Goal: Information Seeking & Learning: Compare options

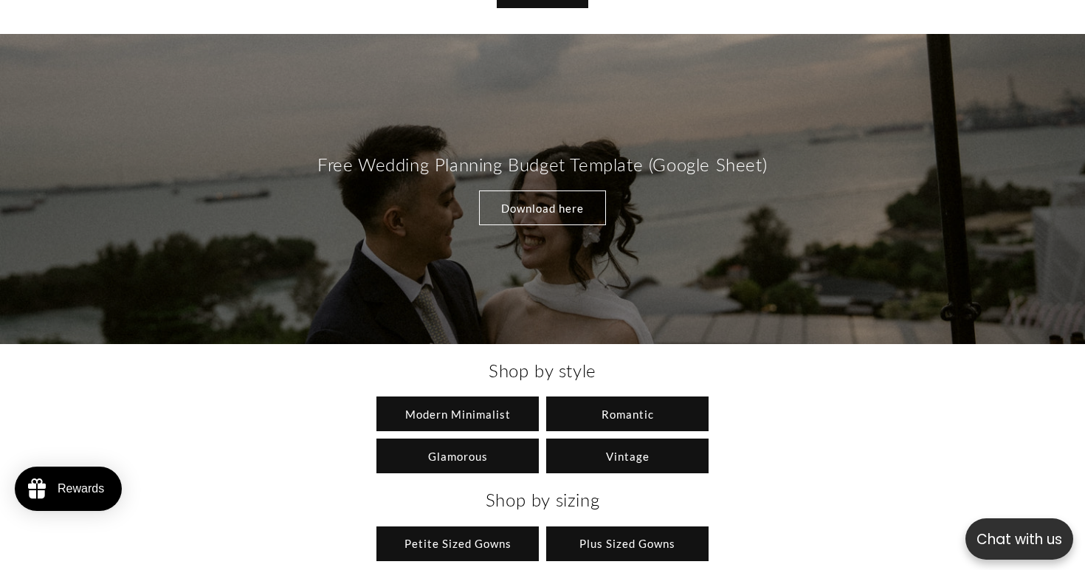
scroll to position [1438, 0]
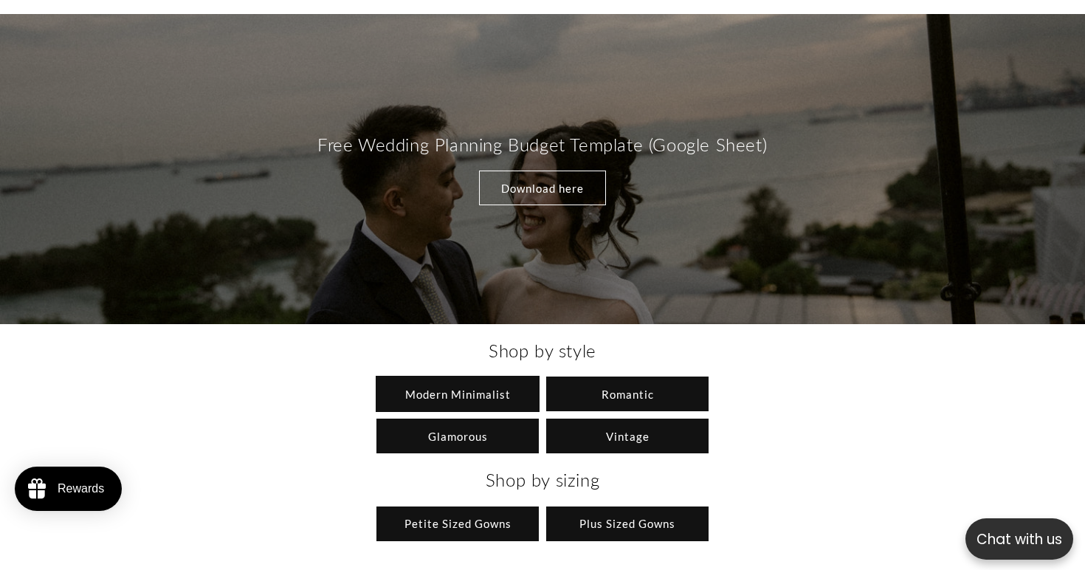
click at [469, 384] on link "Modern Minimalist" at bounding box center [457, 393] width 162 height 35
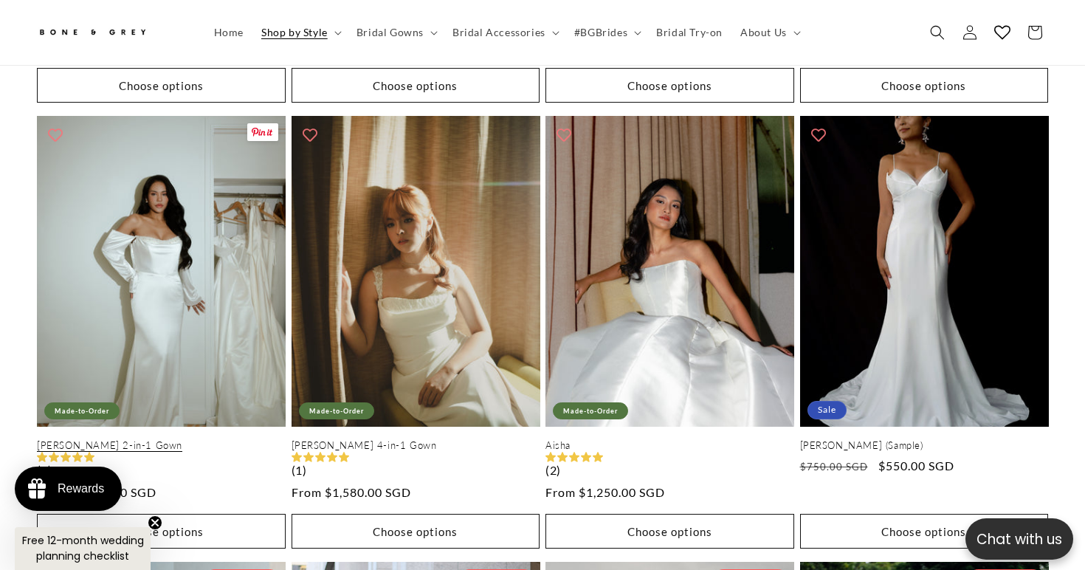
scroll to position [0, 367]
click at [159, 439] on link "[PERSON_NAME] 2-in-1 Gown" at bounding box center [161, 445] width 249 height 13
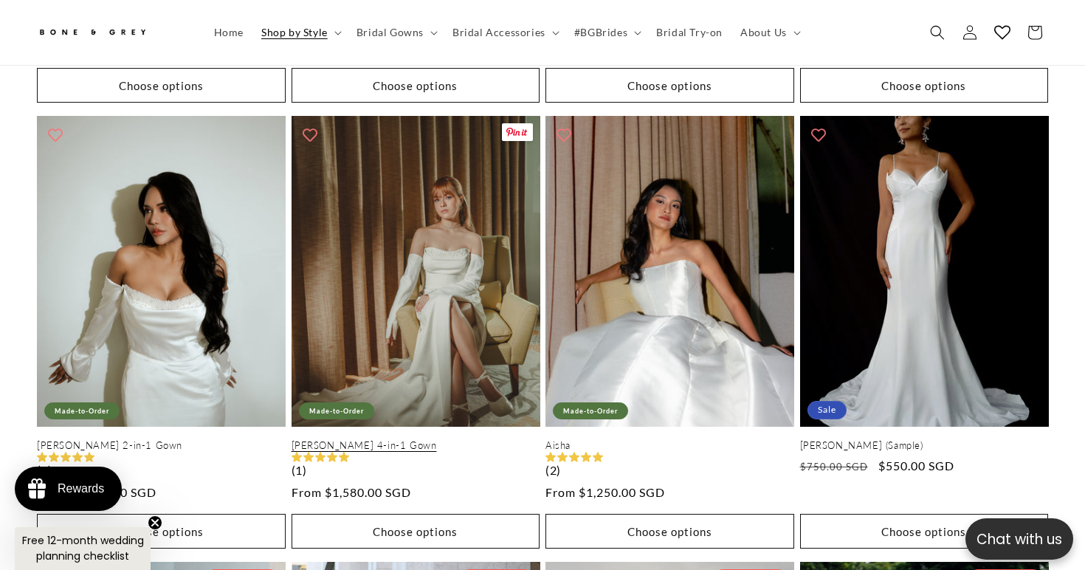
scroll to position [0, 735]
click at [391, 439] on link "[PERSON_NAME] 4-in-1 Gown" at bounding box center [415, 445] width 249 height 13
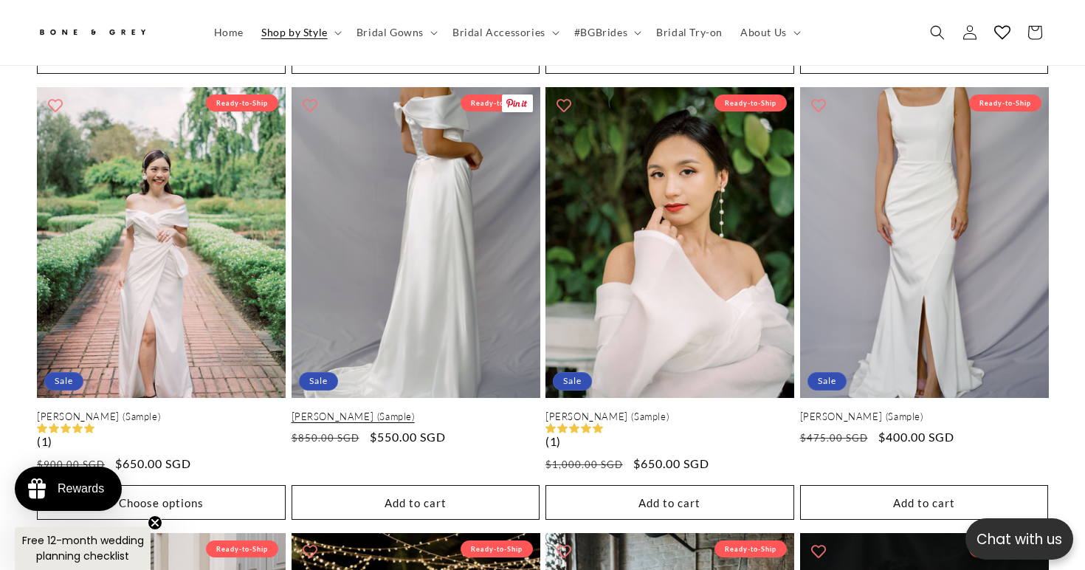
scroll to position [0, 367]
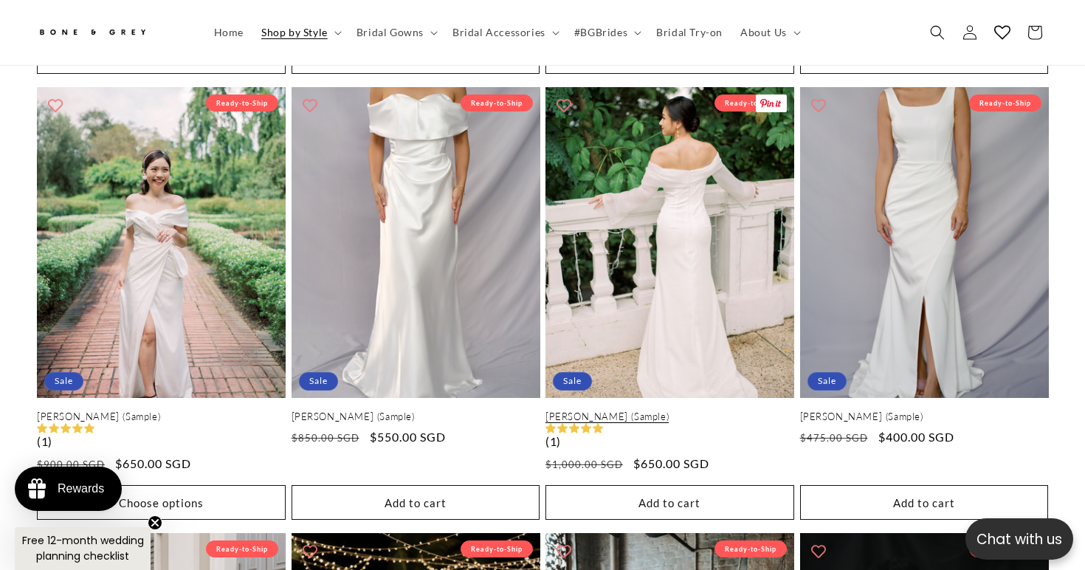
click at [641, 410] on link "Evelyn (Sample)" at bounding box center [669, 416] width 249 height 13
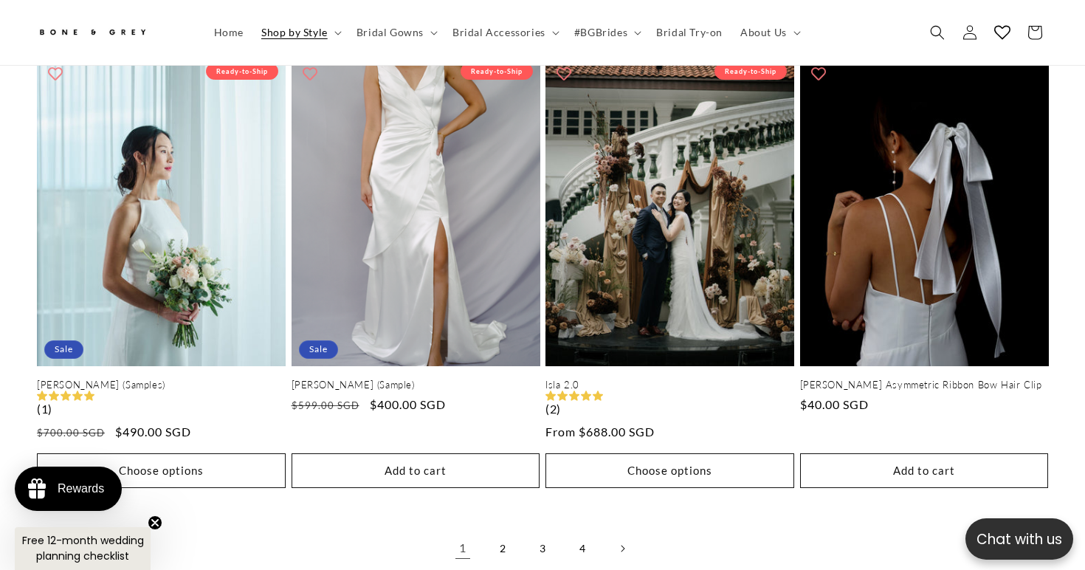
scroll to position [3035, 0]
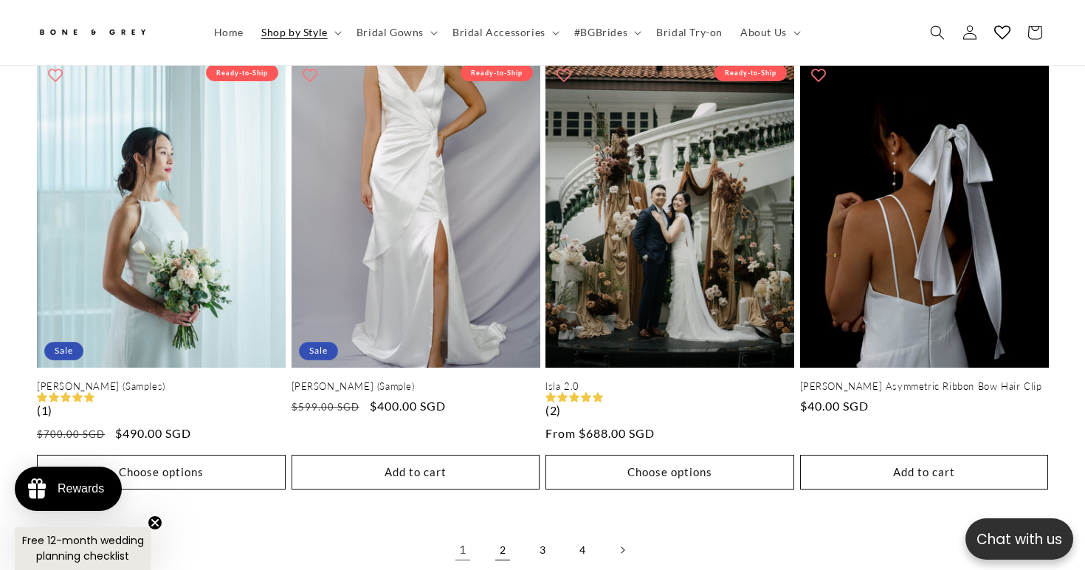
click at [501, 533] on link "2" at bounding box center [502, 549] width 32 height 32
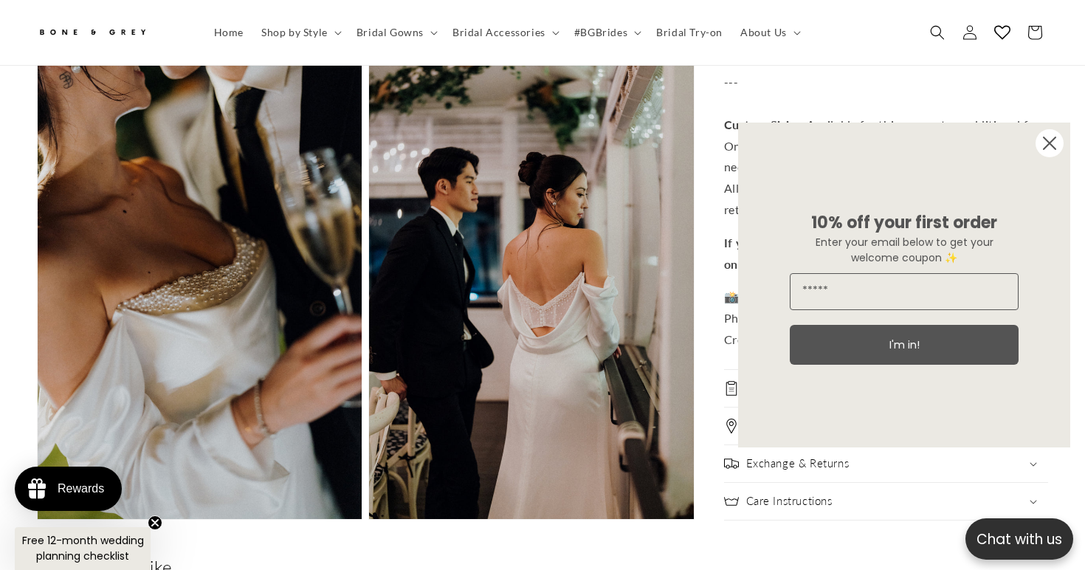
scroll to position [0, 735]
click at [1052, 146] on icon "Close dialog" at bounding box center [1049, 143] width 12 height 12
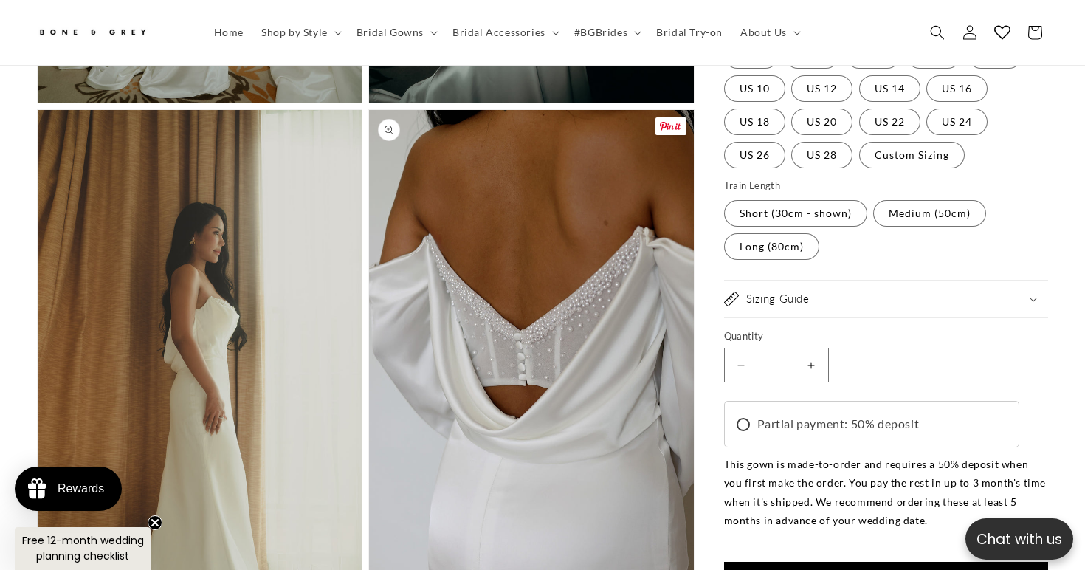
scroll to position [1534, 0]
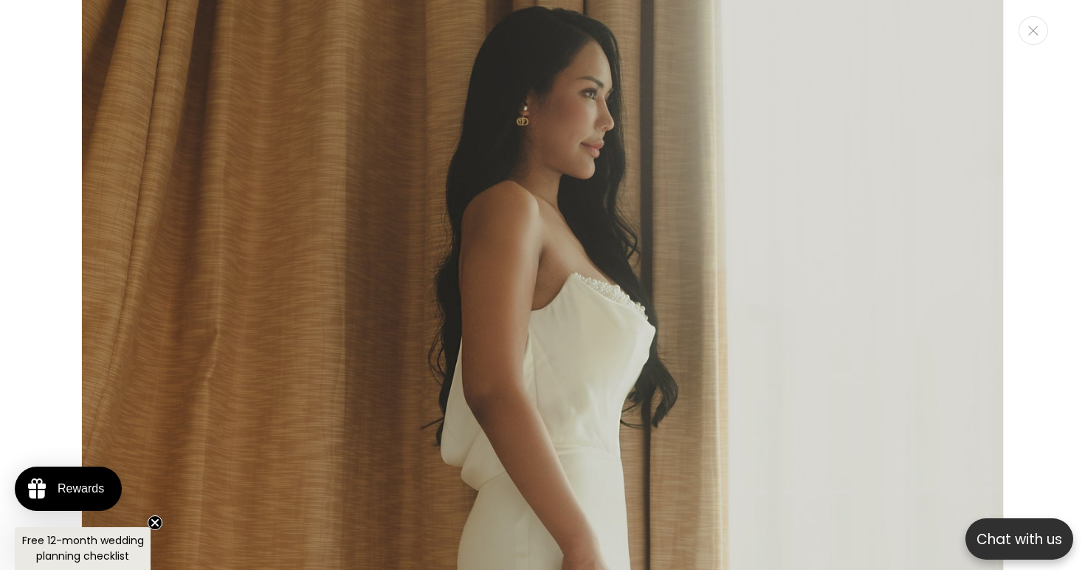
scroll to position [0, 0]
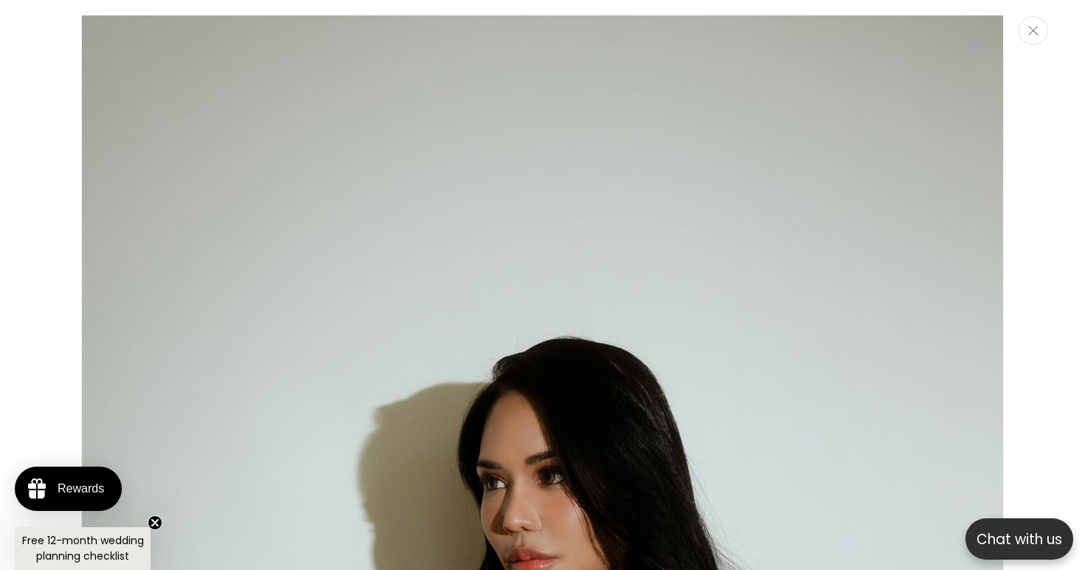
click at [1039, 35] on button "Close" at bounding box center [1033, 30] width 30 height 29
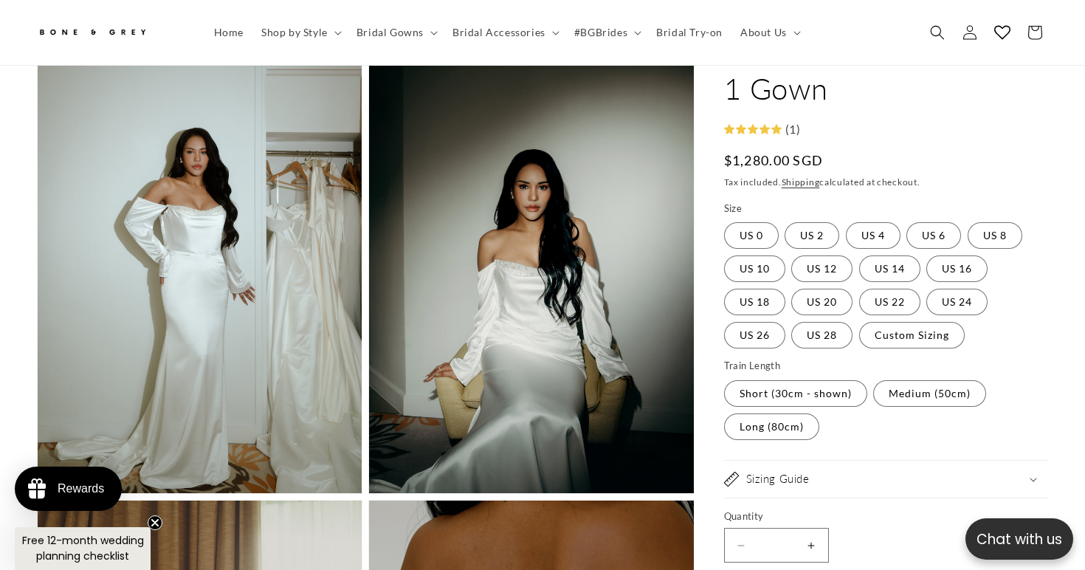
click at [369, 493] on button "Open media 3 in modal" at bounding box center [369, 493] width 0 height 0
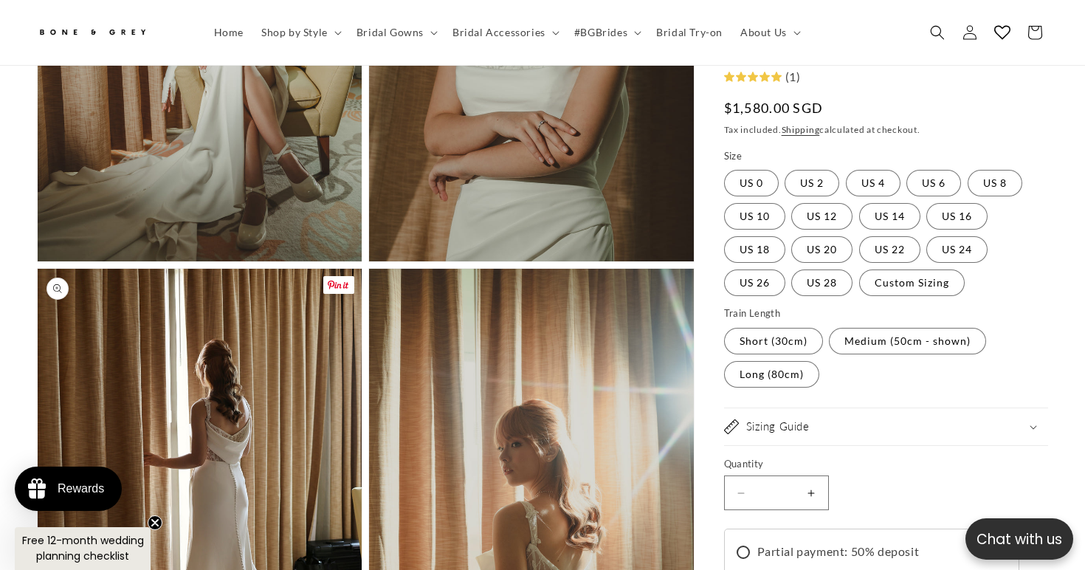
scroll to position [1377, 0]
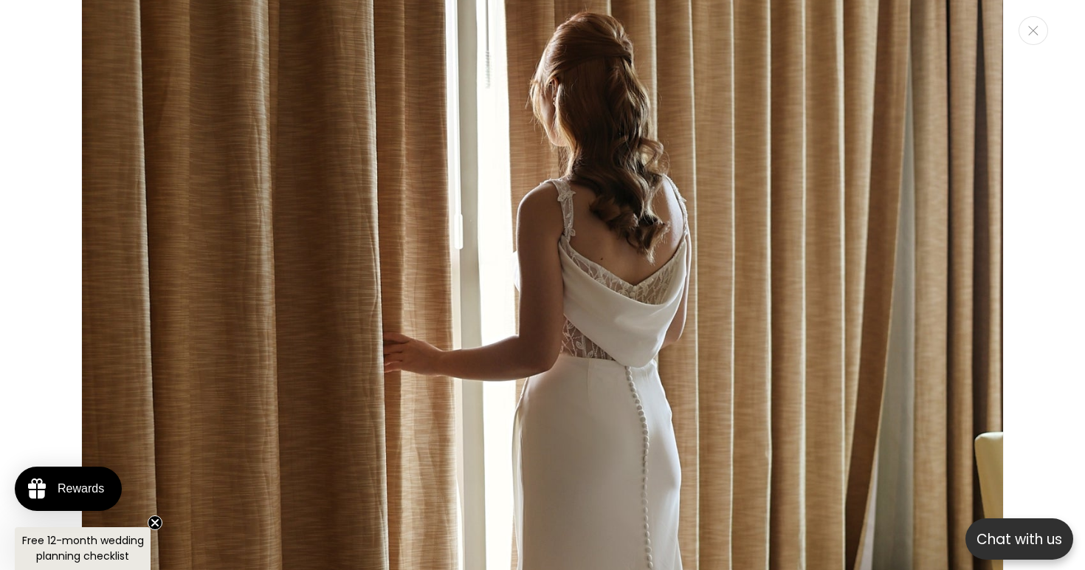
scroll to position [0, 0]
click at [88, 544] on span "Free 12-month wedding planning checklist" at bounding box center [83, 548] width 122 height 30
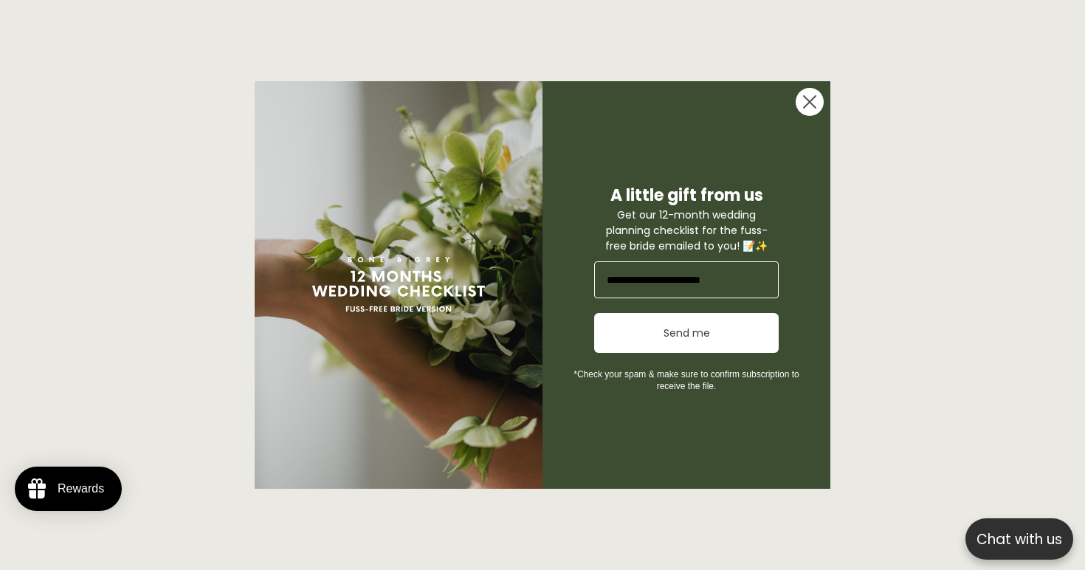
scroll to position [0, 367]
type input "**********"
click at [626, 339] on button "Send me" at bounding box center [686, 333] width 184 height 40
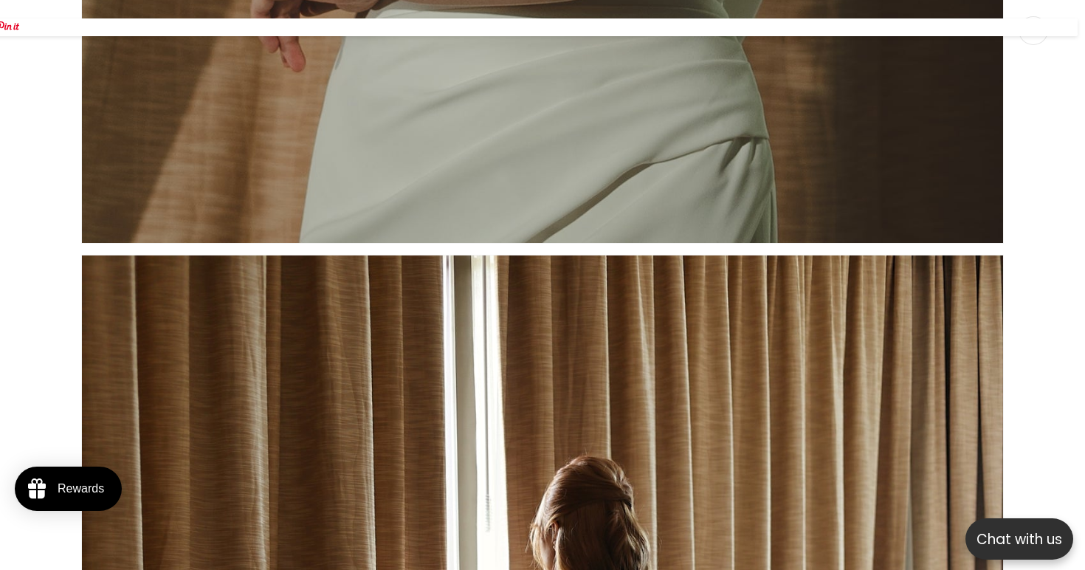
scroll to position [3839, 0]
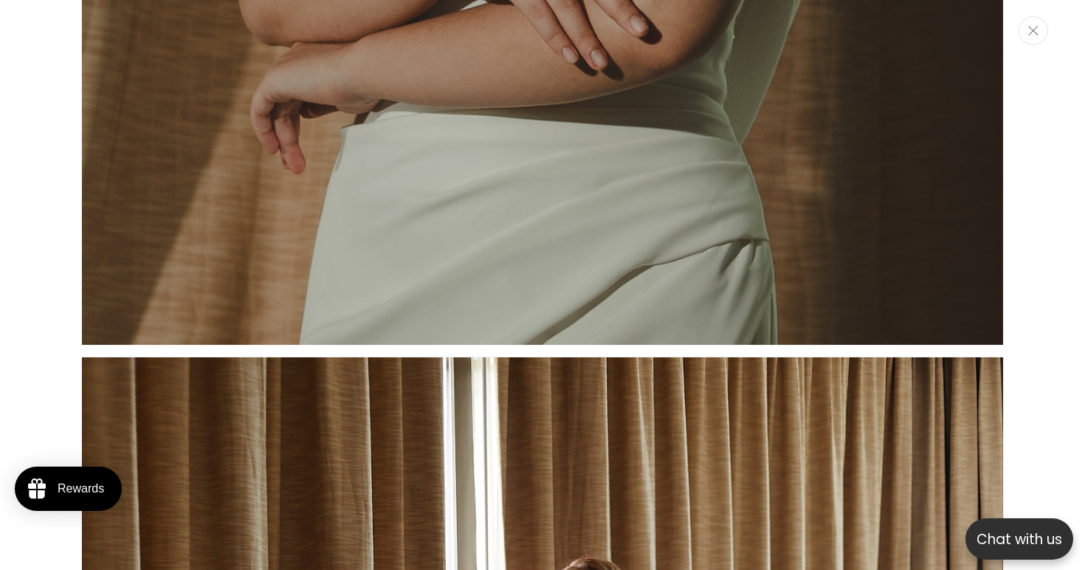
click at [1034, 43] on button "Close" at bounding box center [1033, 30] width 30 height 29
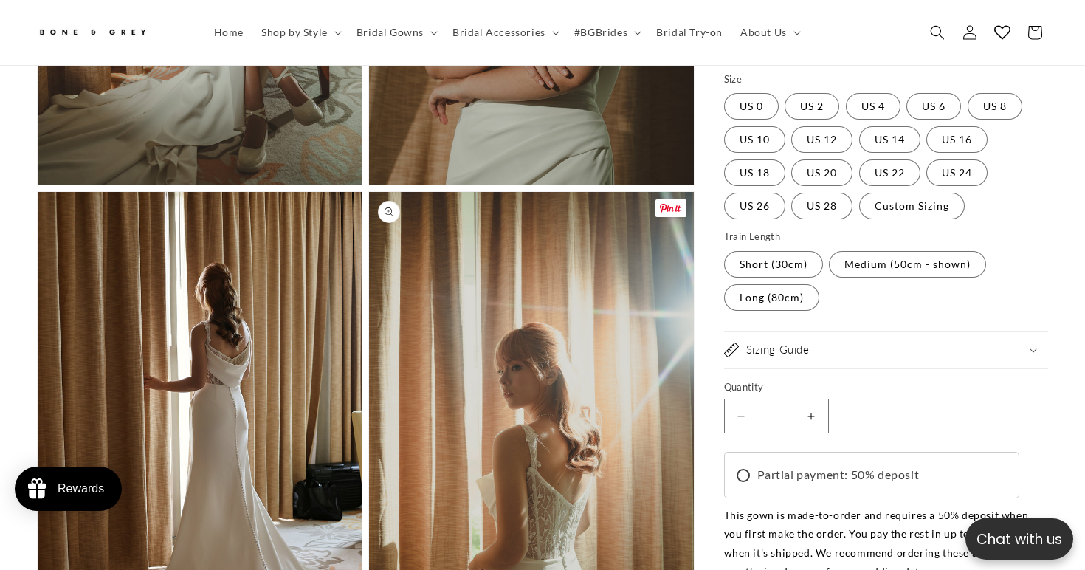
scroll to position [1451, 0]
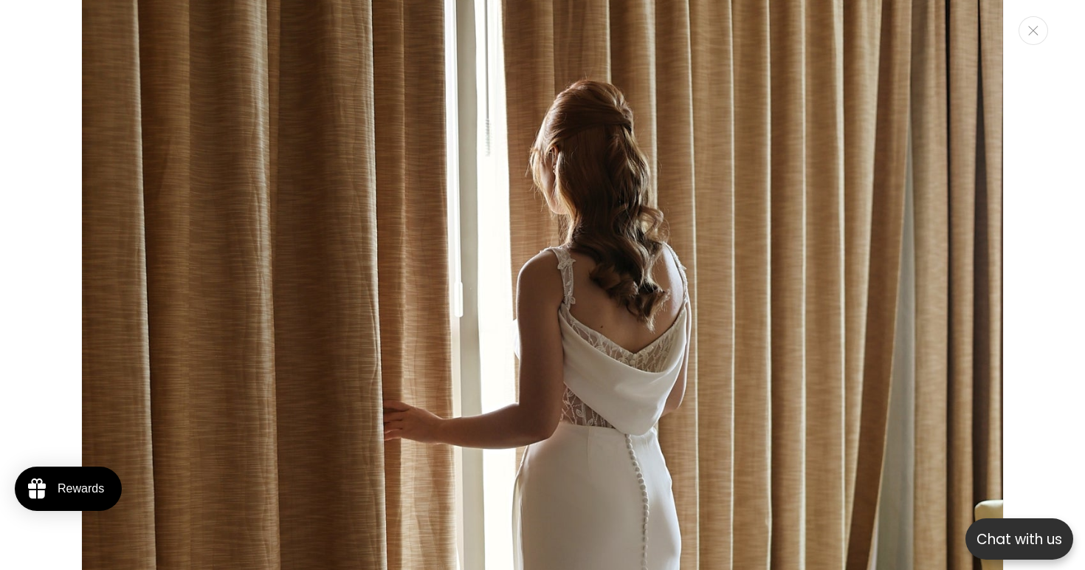
scroll to position [0, 0]
click at [1039, 26] on button "Close" at bounding box center [1033, 30] width 30 height 29
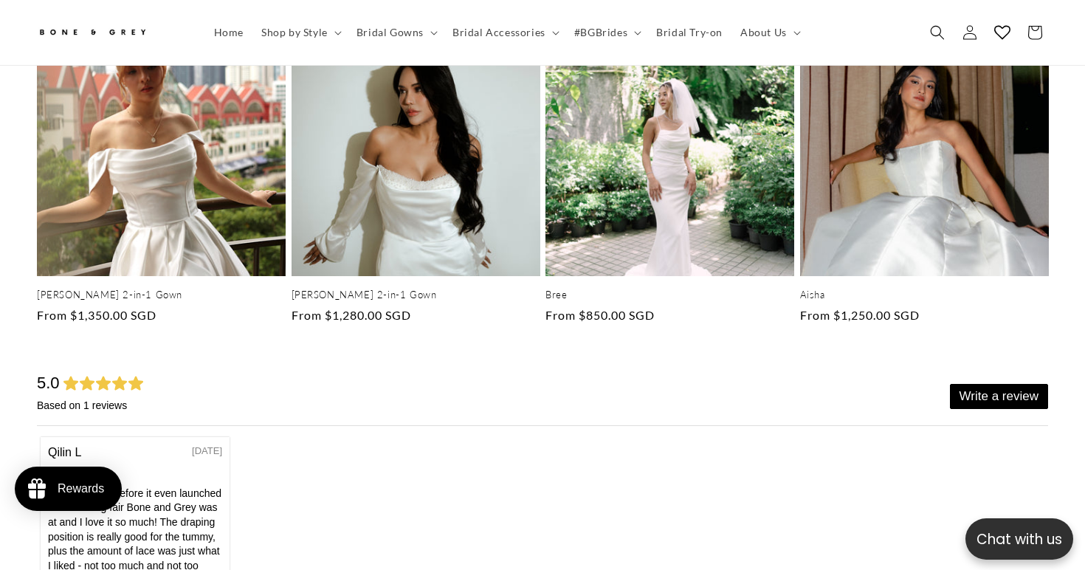
scroll to position [0, 367]
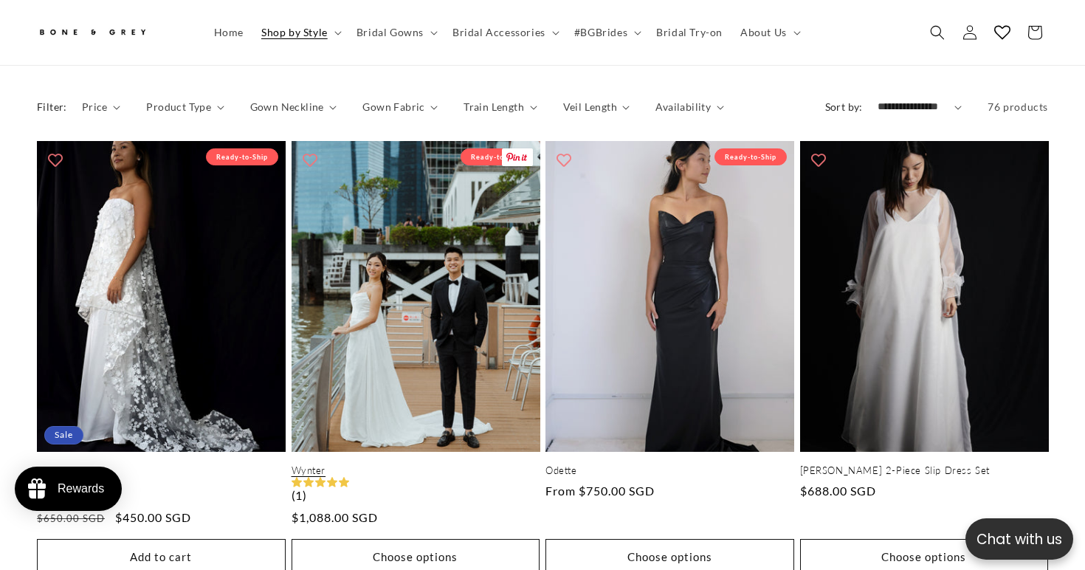
scroll to position [0, 367]
click at [404, 464] on link "Wynter" at bounding box center [415, 470] width 249 height 13
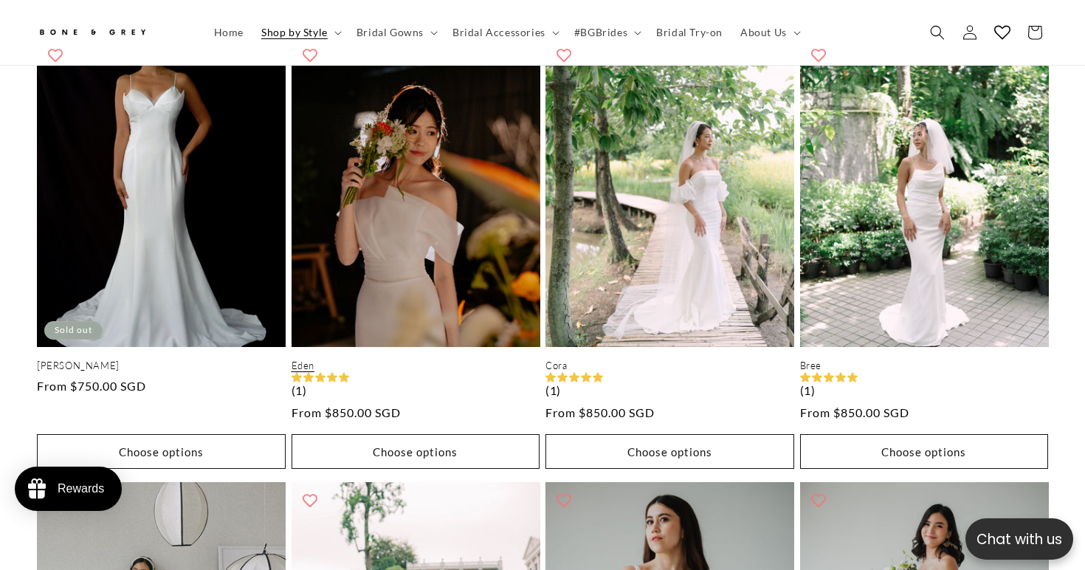
scroll to position [1718, 0]
click at [432, 360] on link "Eden" at bounding box center [415, 366] width 249 height 13
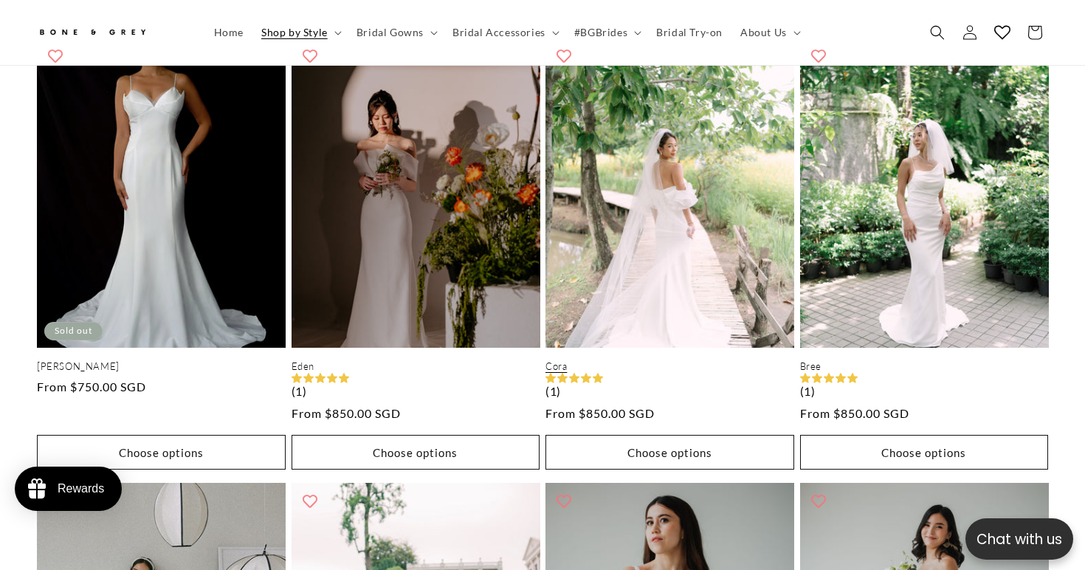
click at [615, 360] on link "Cora" at bounding box center [669, 366] width 249 height 13
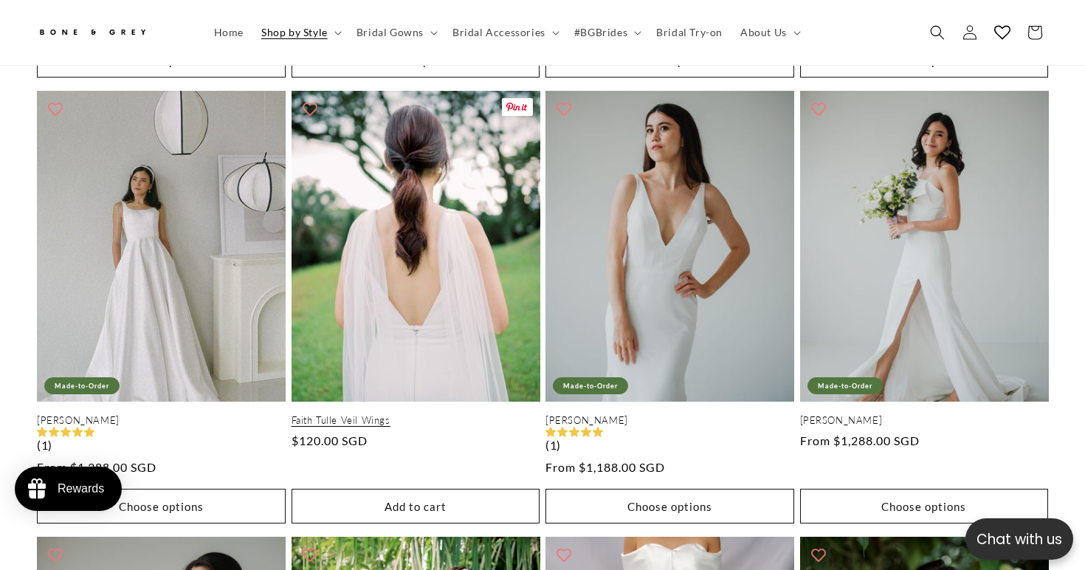
scroll to position [0, 735]
click at [445, 414] on link "Faith Tulle Veil Wings" at bounding box center [415, 420] width 249 height 13
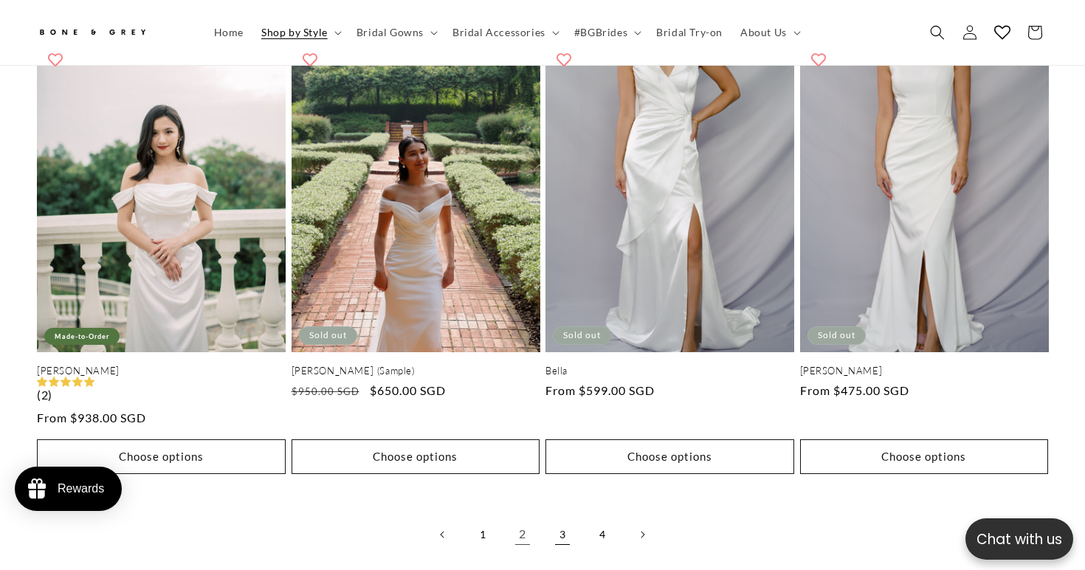
click at [559, 518] on link "3" at bounding box center [562, 534] width 32 height 32
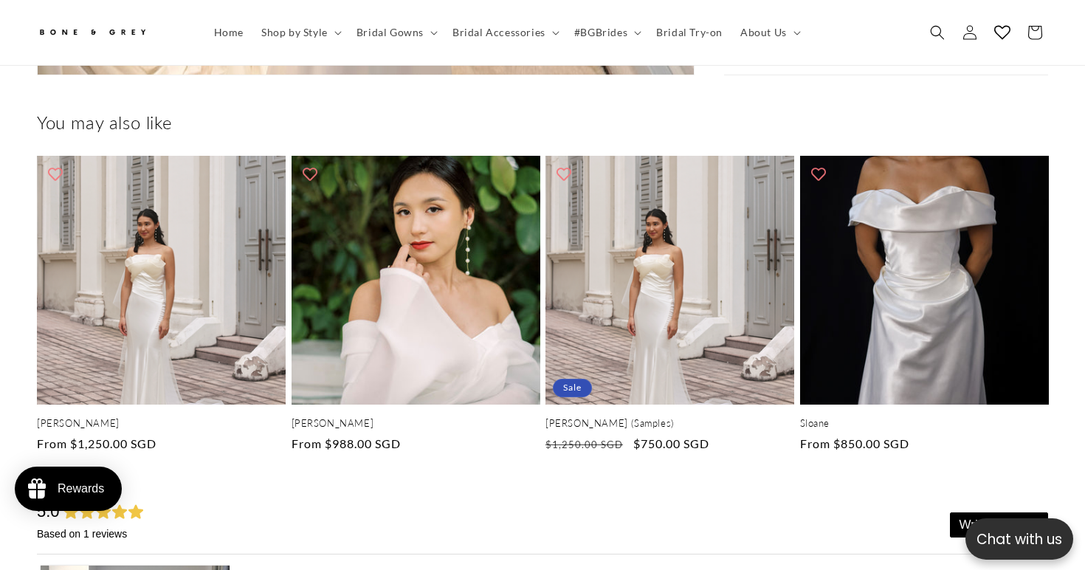
scroll to position [0, 735]
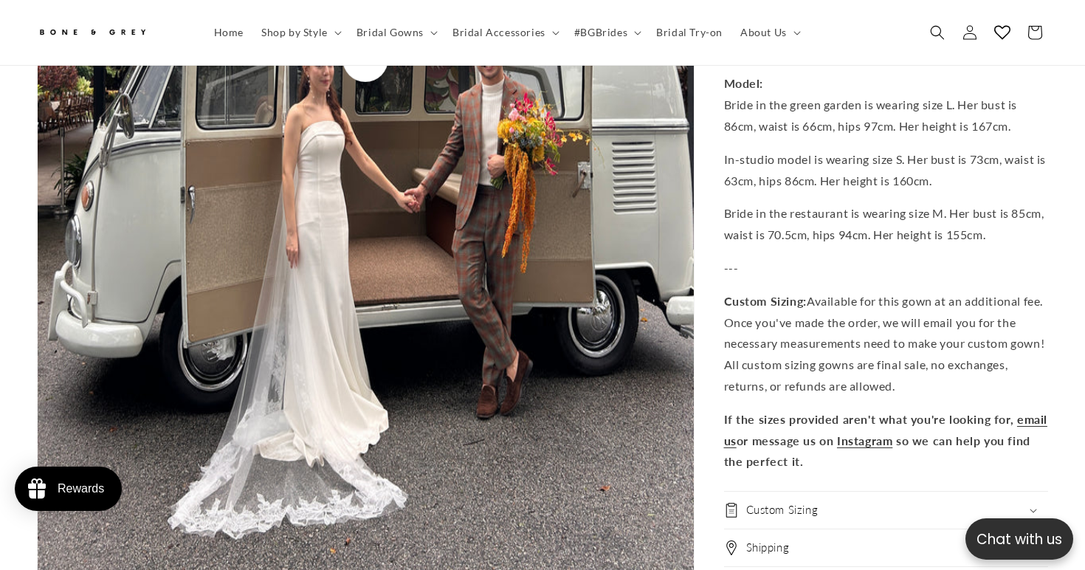
scroll to position [5473, 0]
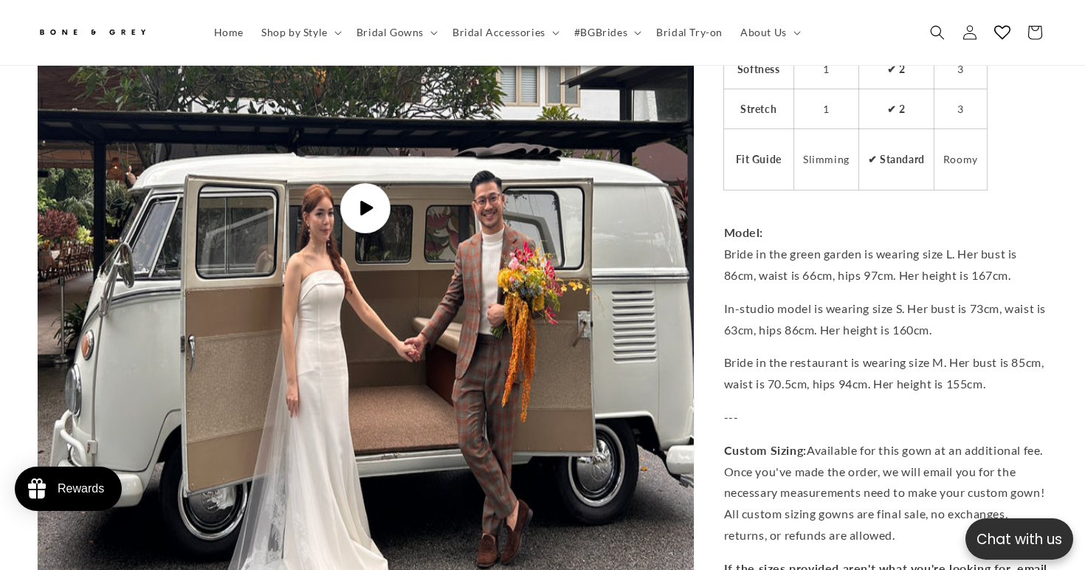
click at [356, 182] on span "Play video" at bounding box center [365, 207] width 50 height 50
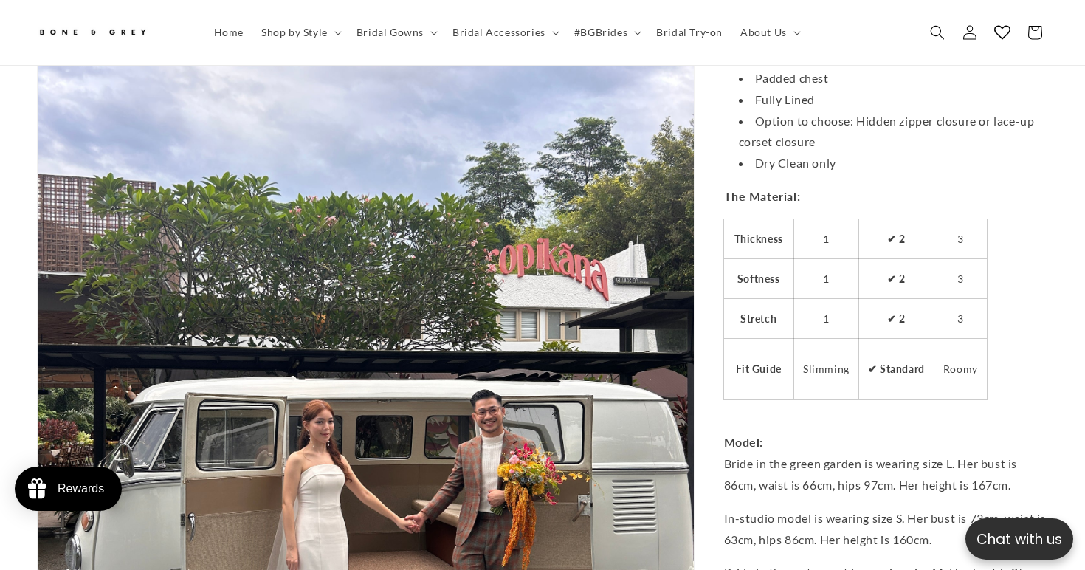
scroll to position [0, 0]
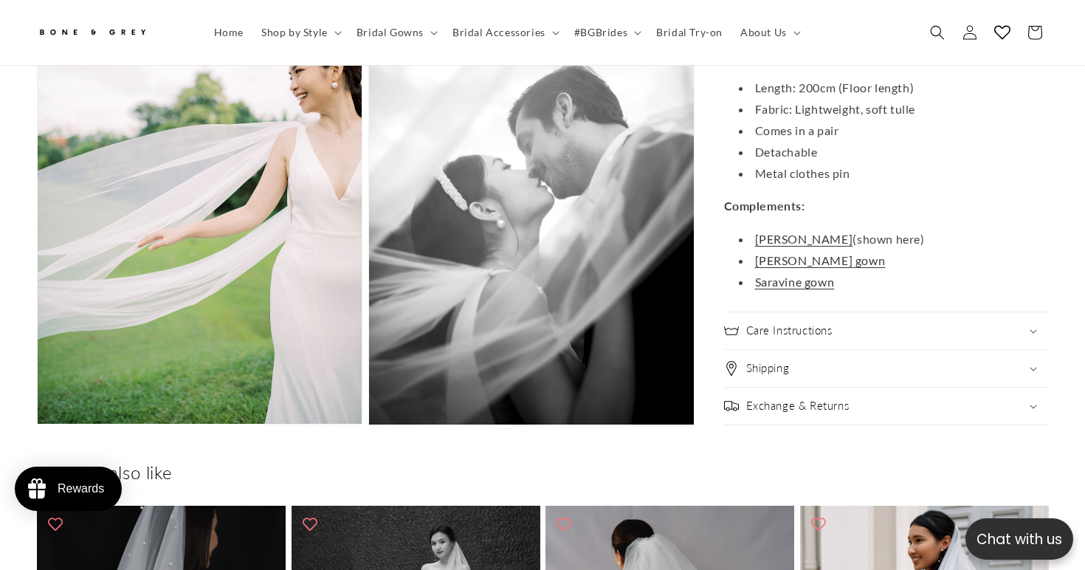
scroll to position [1705, 0]
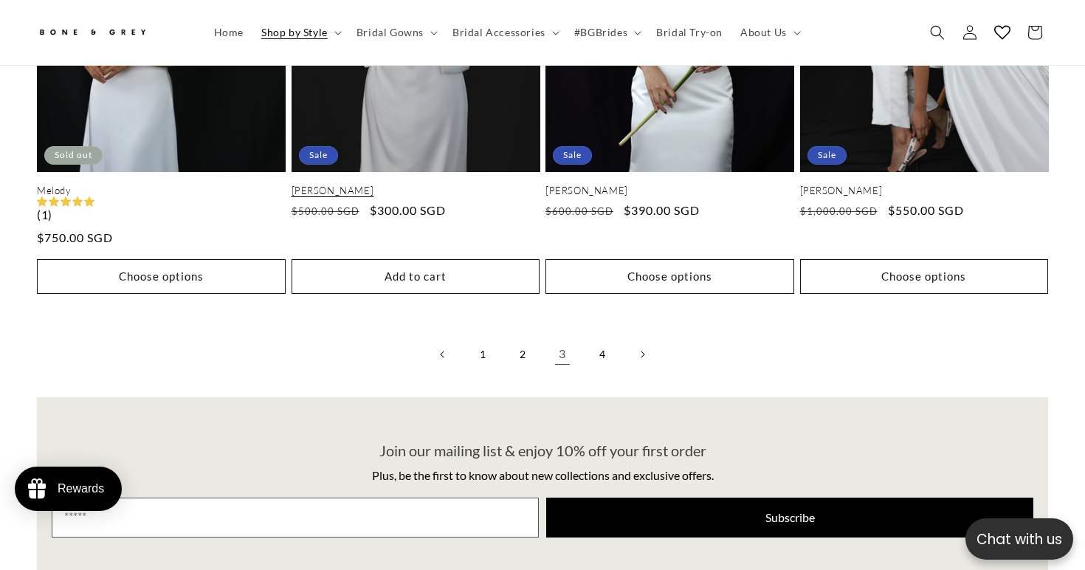
scroll to position [3230, 0]
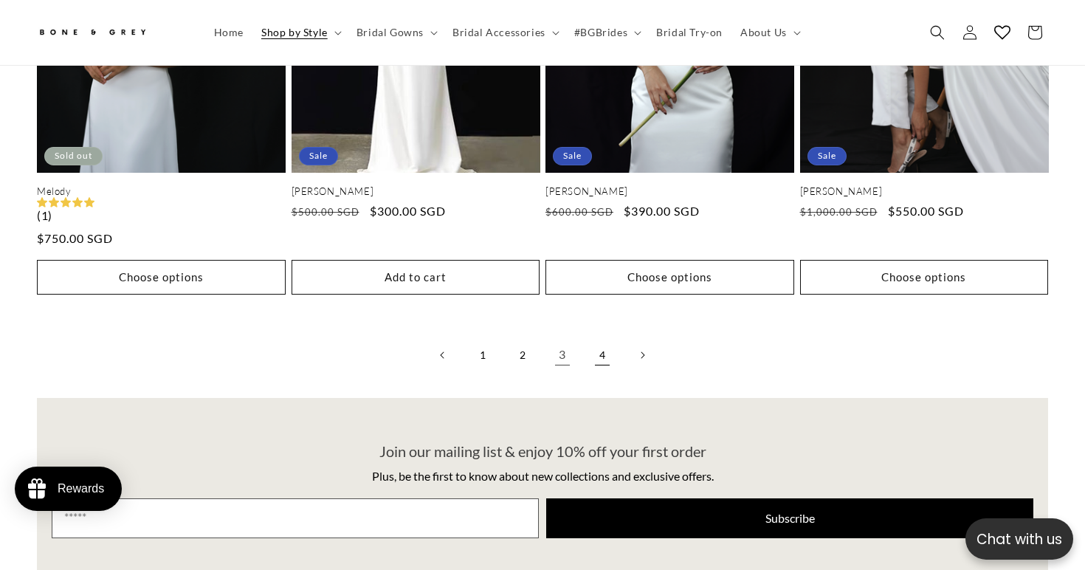
click at [601, 339] on link "4" at bounding box center [602, 355] width 32 height 32
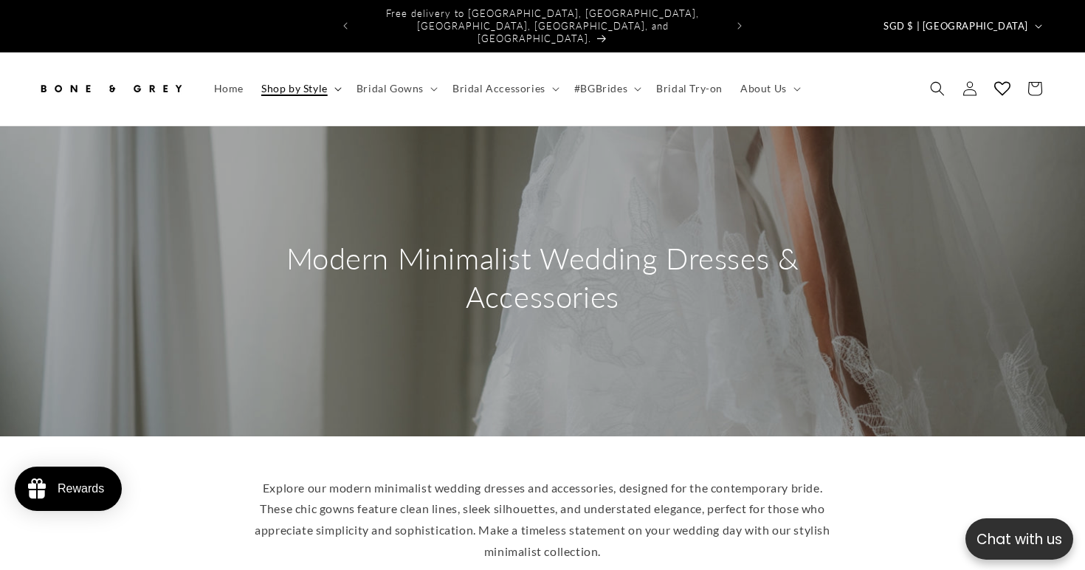
click at [331, 73] on summary "Shop by Style" at bounding box center [299, 88] width 95 height 31
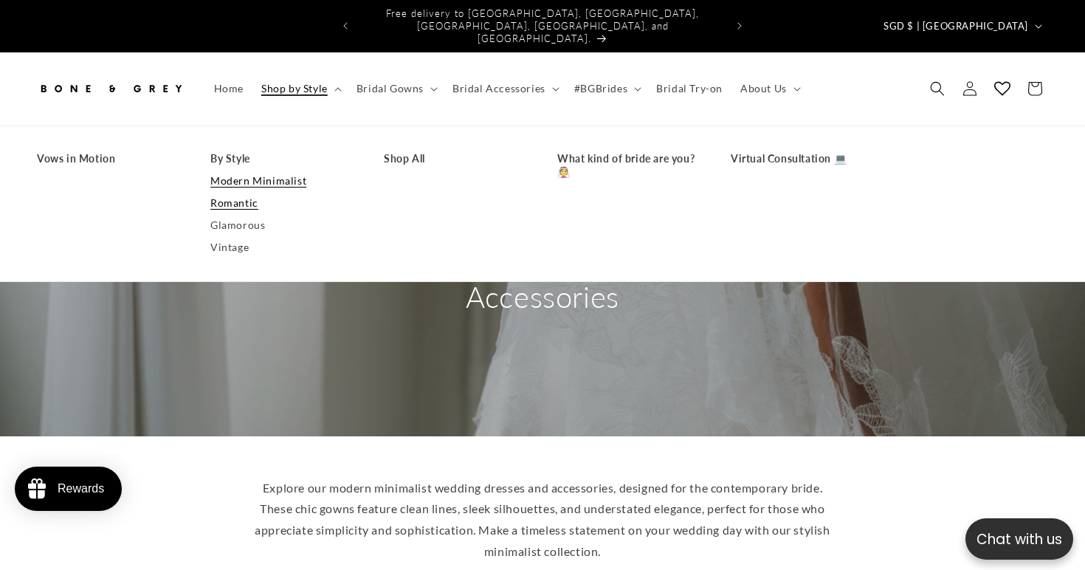
click at [240, 192] on link "Romantic" at bounding box center [282, 203] width 144 height 22
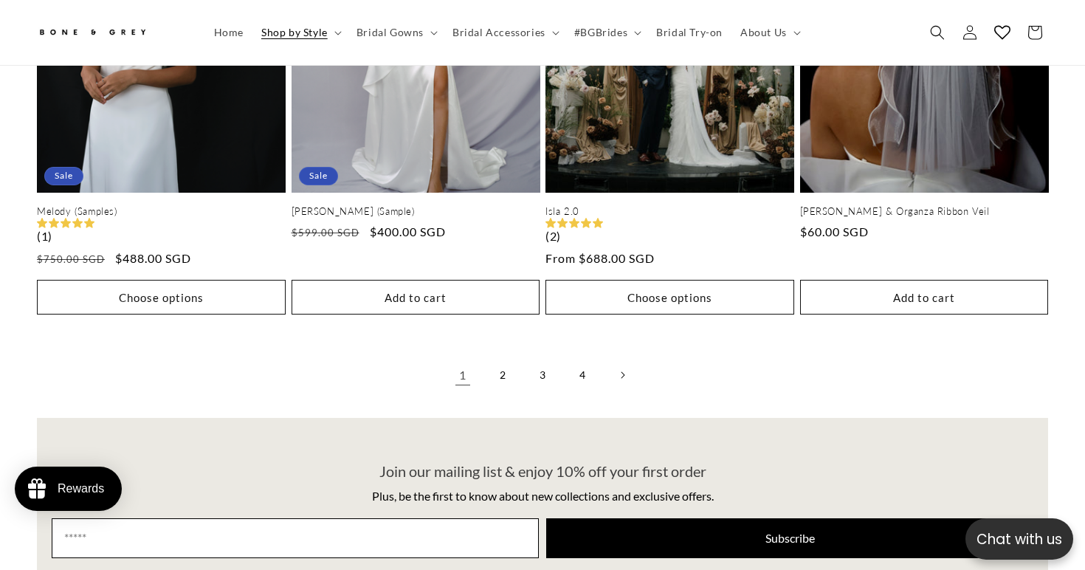
scroll to position [3188, 0]
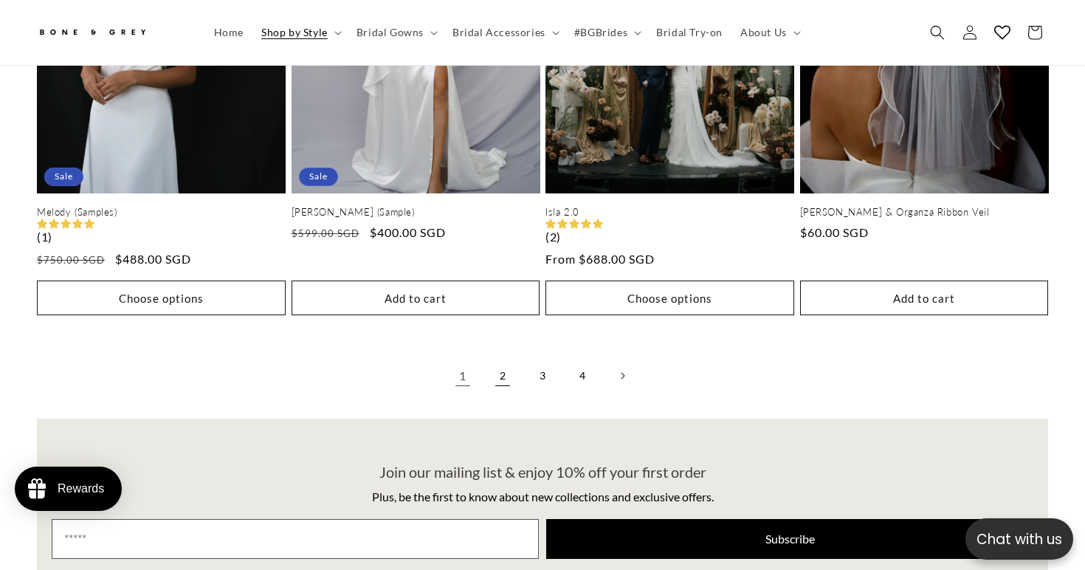
click at [498, 359] on link "2" at bounding box center [502, 375] width 32 height 32
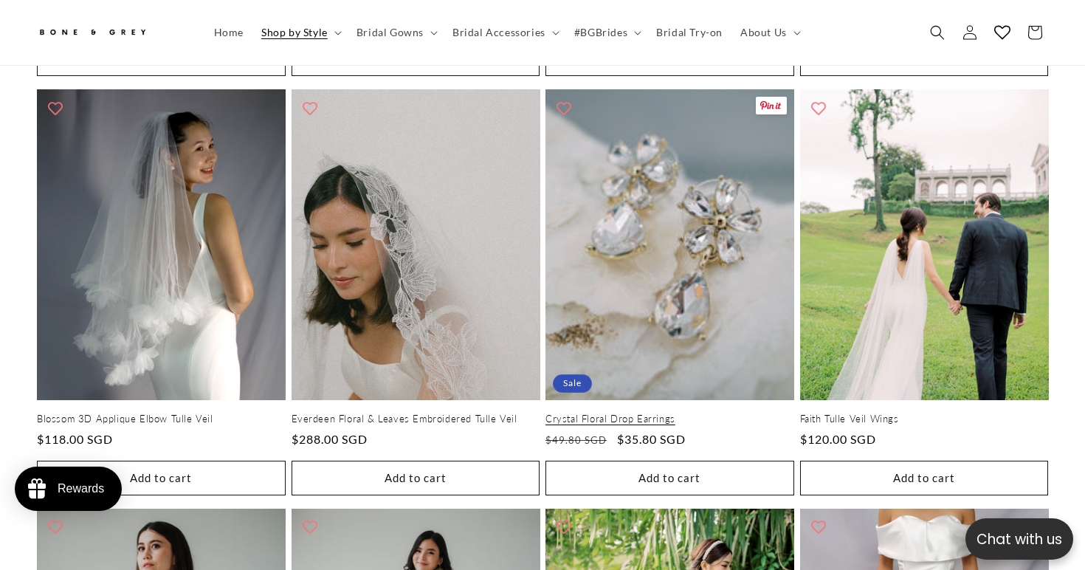
scroll to position [0, 735]
click at [657, 412] on link "Crystal Floral Drop Earrings" at bounding box center [669, 418] width 249 height 13
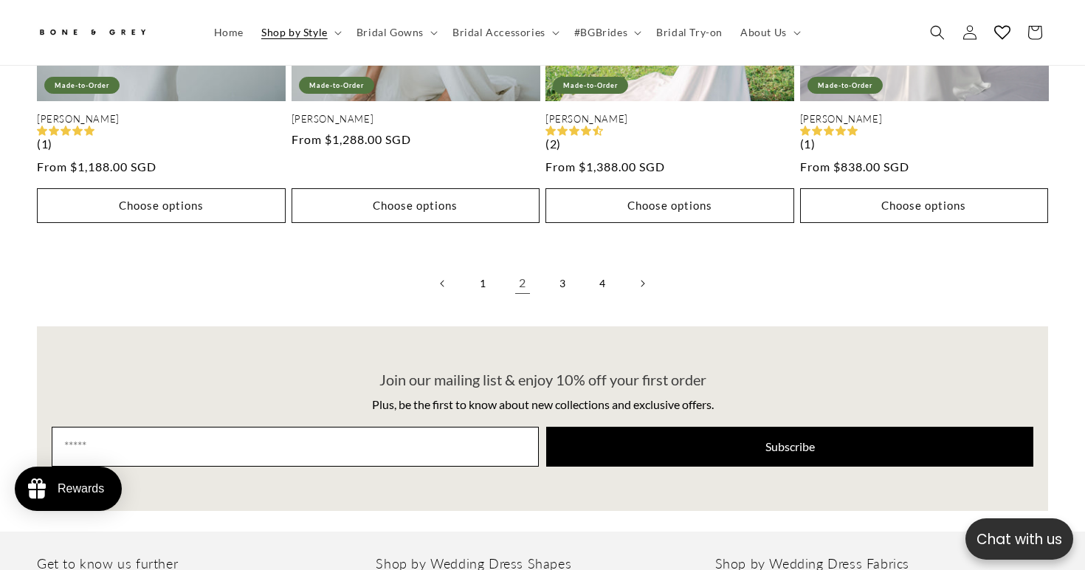
scroll to position [3253, 0]
click at [561, 268] on link "3" at bounding box center [562, 284] width 32 height 32
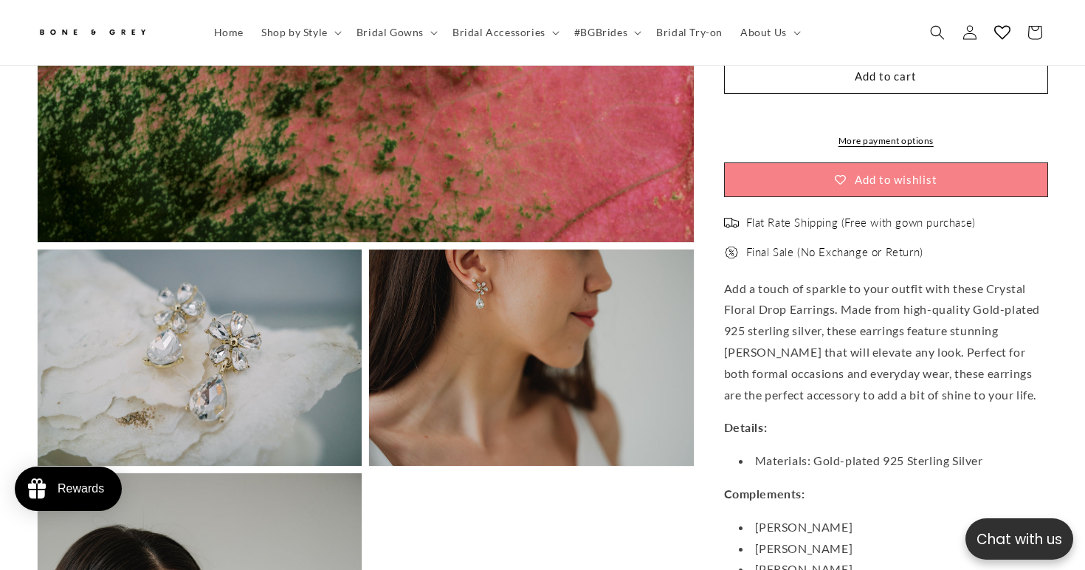
scroll to position [932, 0]
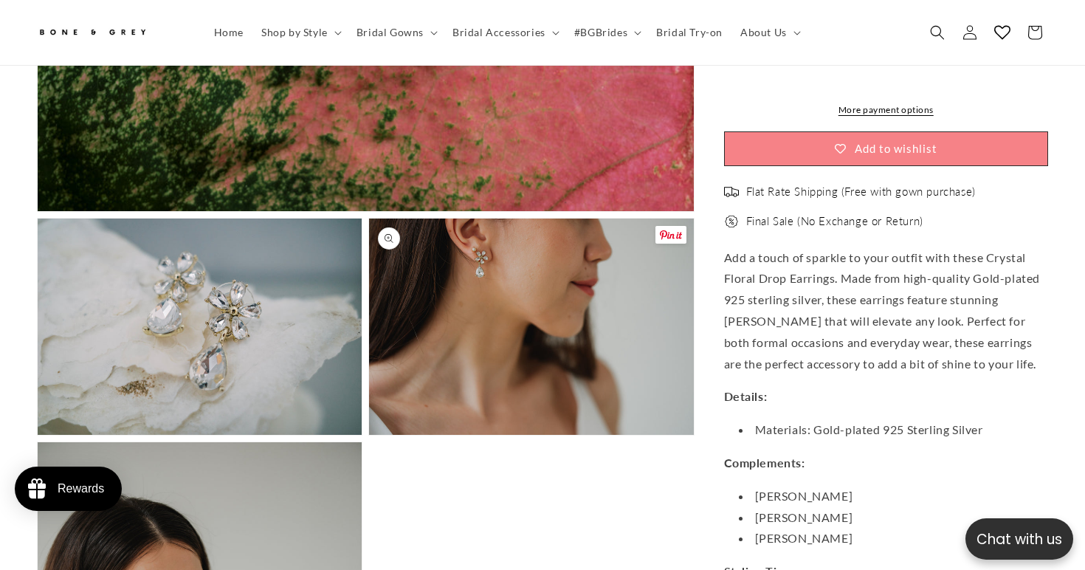
click at [369, 435] on button "Open media 3 in modal" at bounding box center [369, 435] width 0 height 0
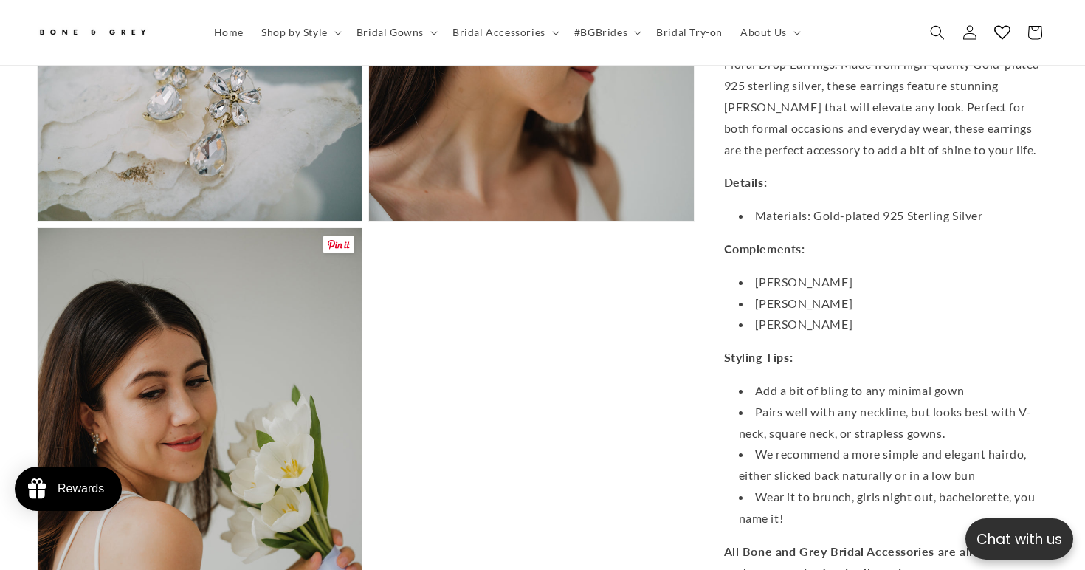
scroll to position [0, 0]
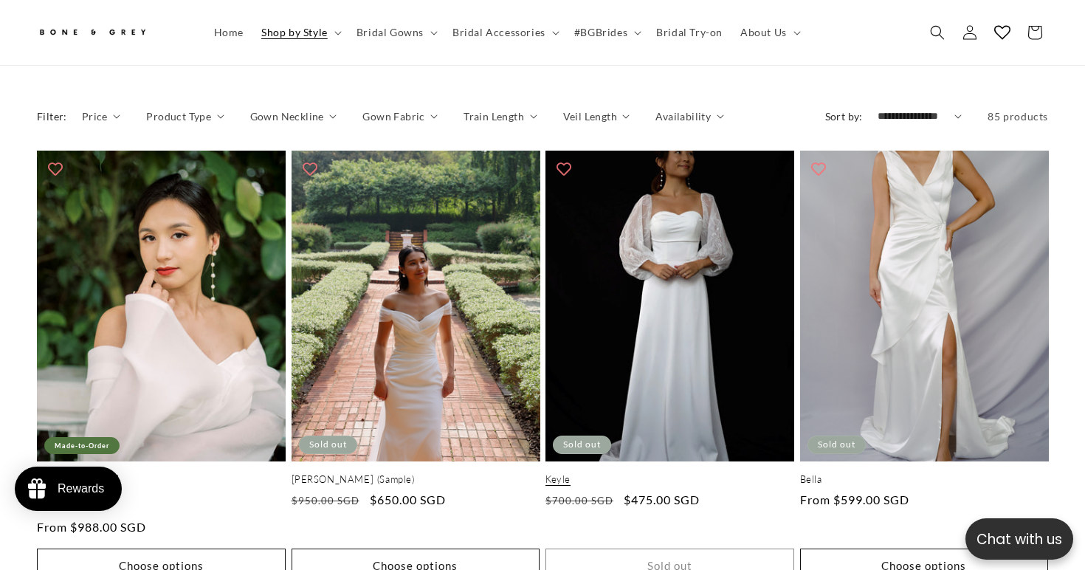
scroll to position [0, 367]
click at [679, 473] on link "Keyle" at bounding box center [669, 479] width 249 height 13
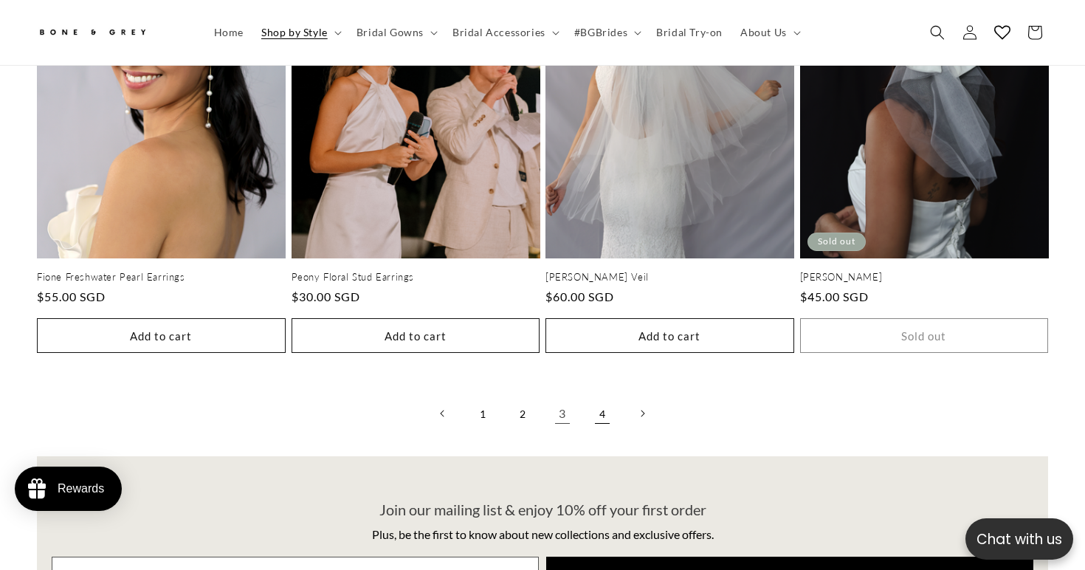
scroll to position [0, 0]
click at [589, 397] on link "4" at bounding box center [602, 413] width 32 height 32
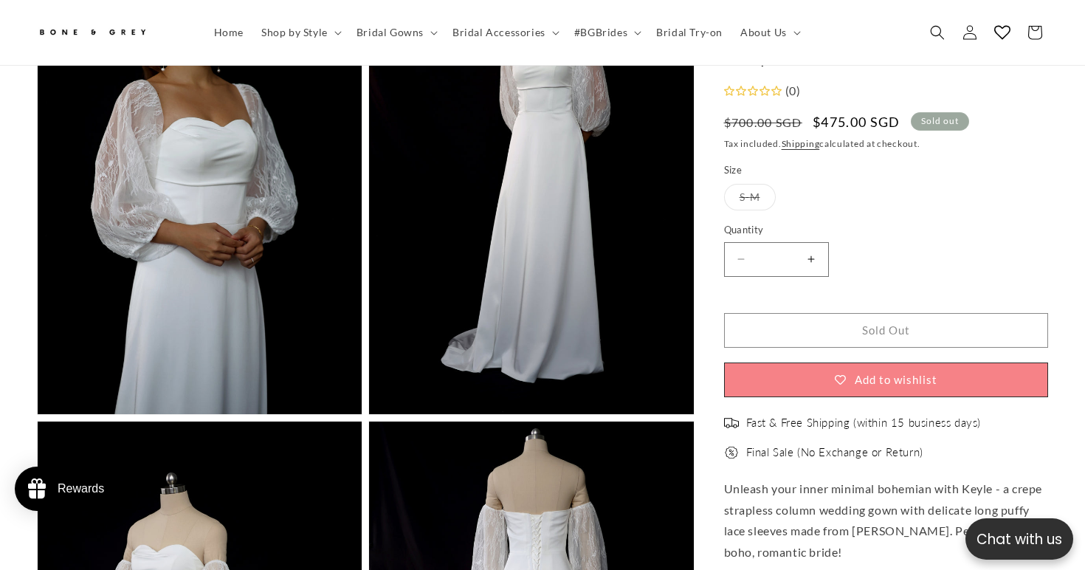
scroll to position [2042, 0]
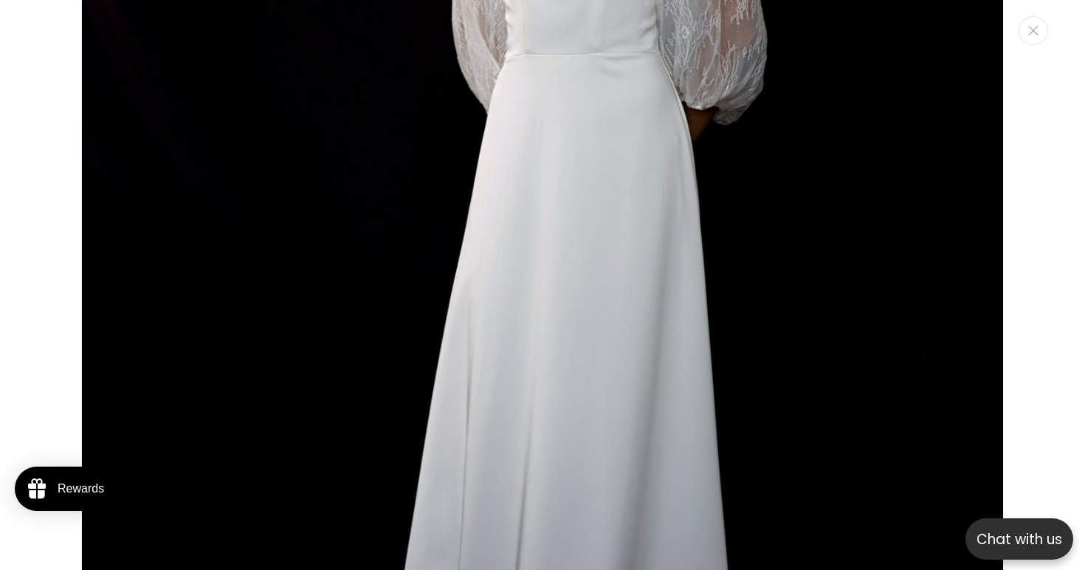
scroll to position [0, 0]
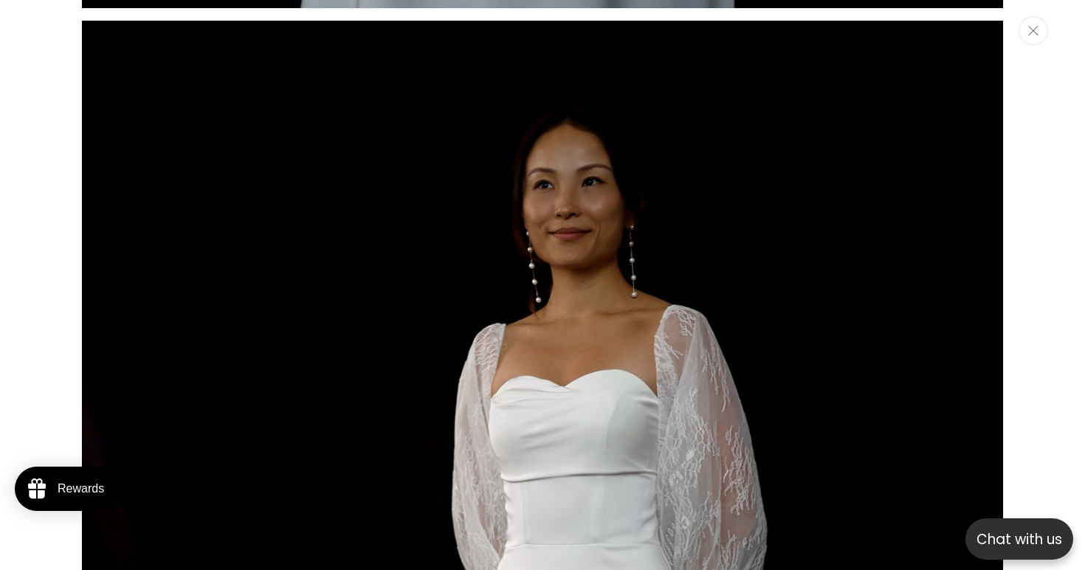
click at [1037, 32] on icon "Close" at bounding box center [1033, 31] width 10 height 10
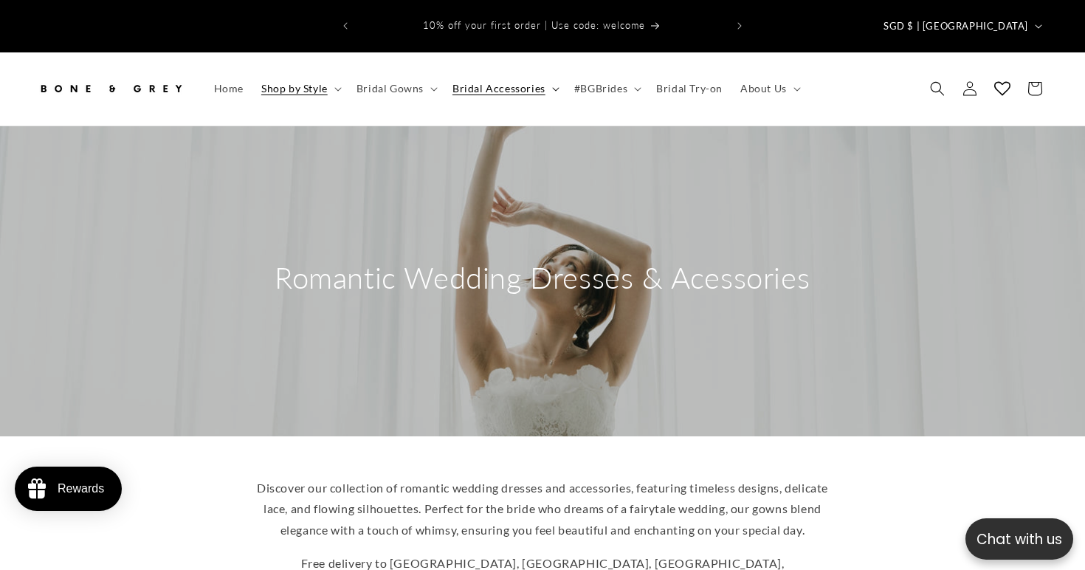
click at [520, 82] on span "Bridal Accessories" at bounding box center [498, 88] width 93 height 13
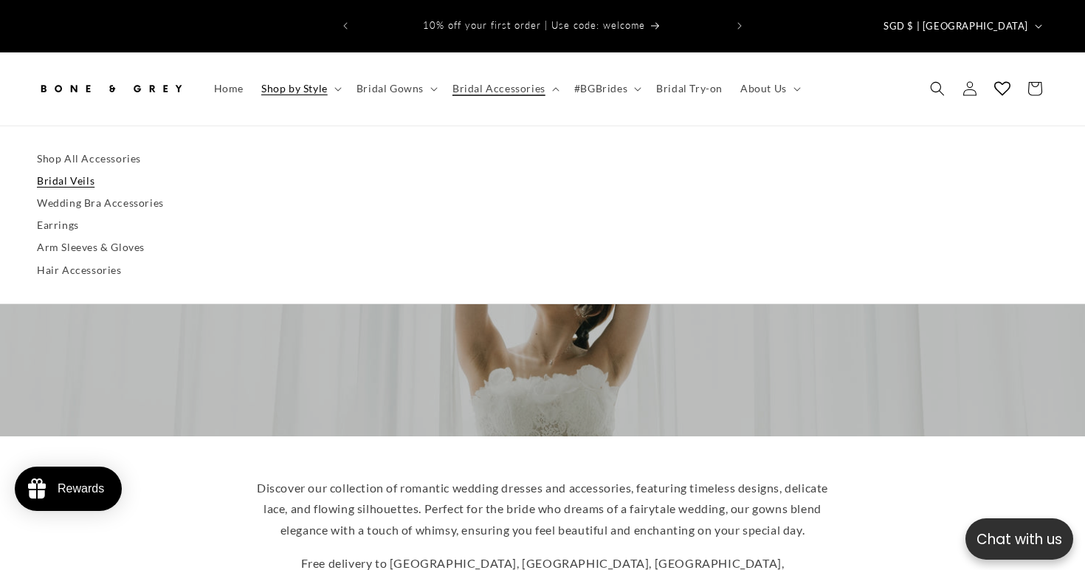
click at [68, 170] on link "Bridal Veils" at bounding box center [542, 181] width 1011 height 22
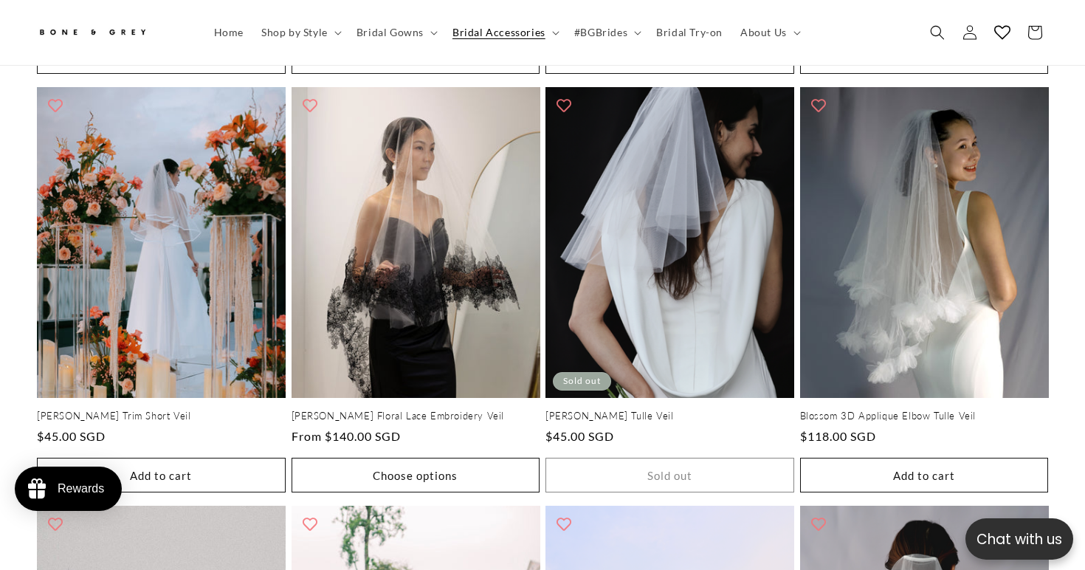
scroll to position [0, 735]
click at [553, 32] on icon at bounding box center [555, 33] width 7 height 4
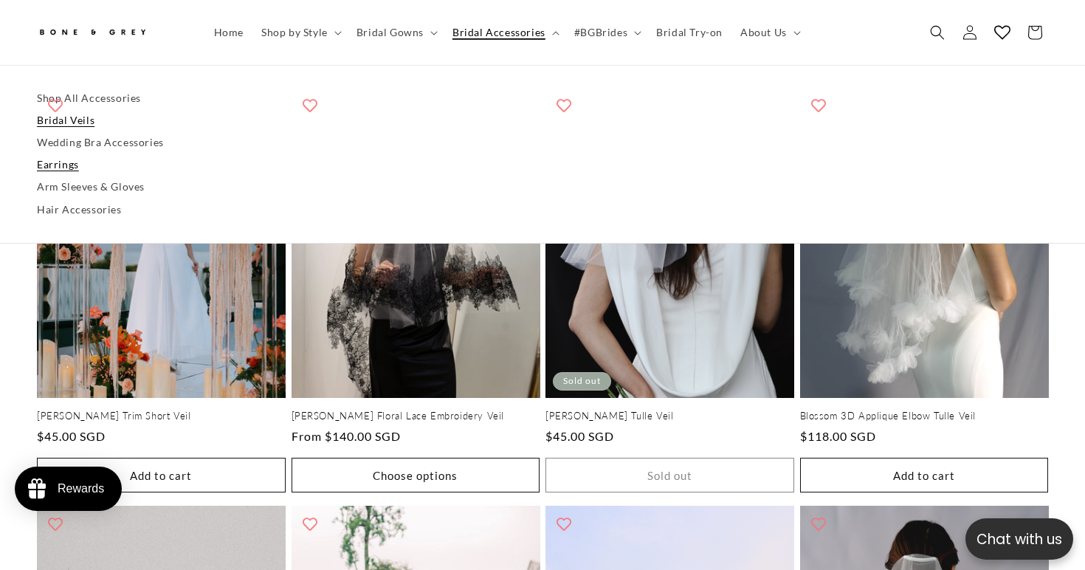
scroll to position [0, 367]
click at [57, 161] on link "Earrings" at bounding box center [542, 165] width 1011 height 22
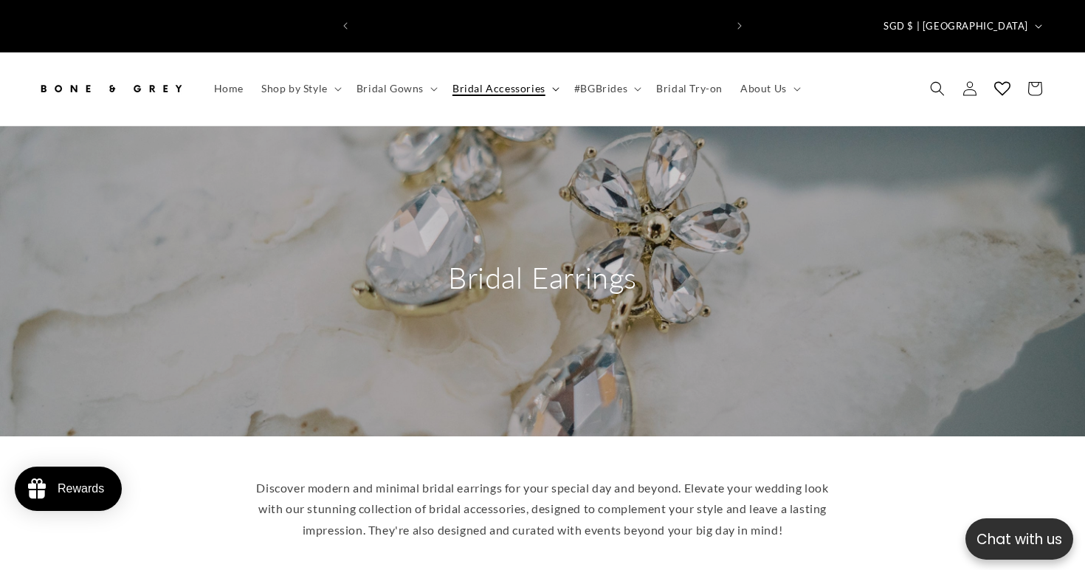
scroll to position [0, 735]
click at [528, 82] on span "Bridal Accessories" at bounding box center [498, 88] width 93 height 13
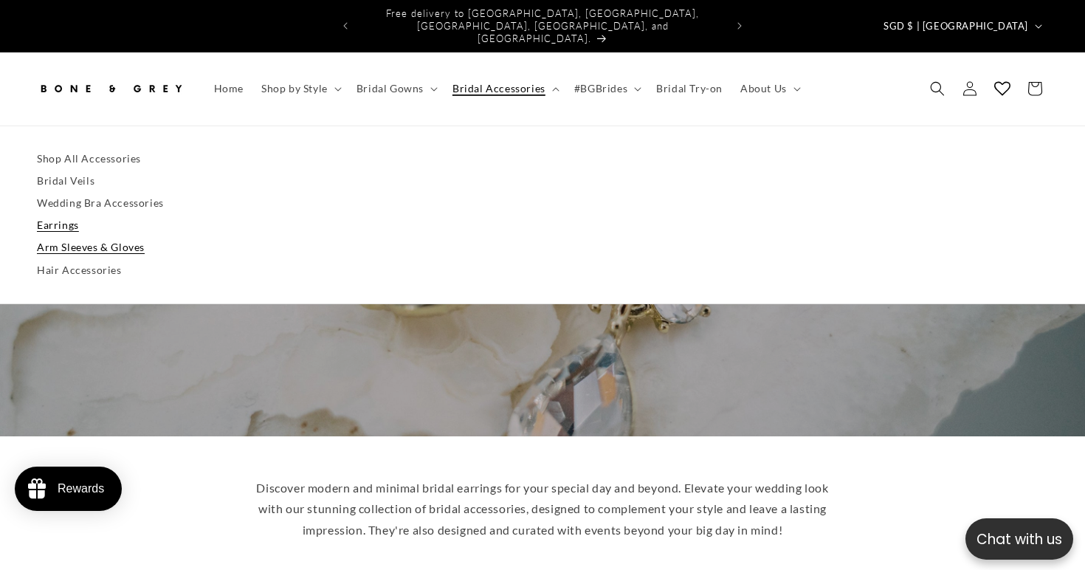
click at [117, 236] on link "Arm Sleeves & Gloves" at bounding box center [542, 247] width 1011 height 22
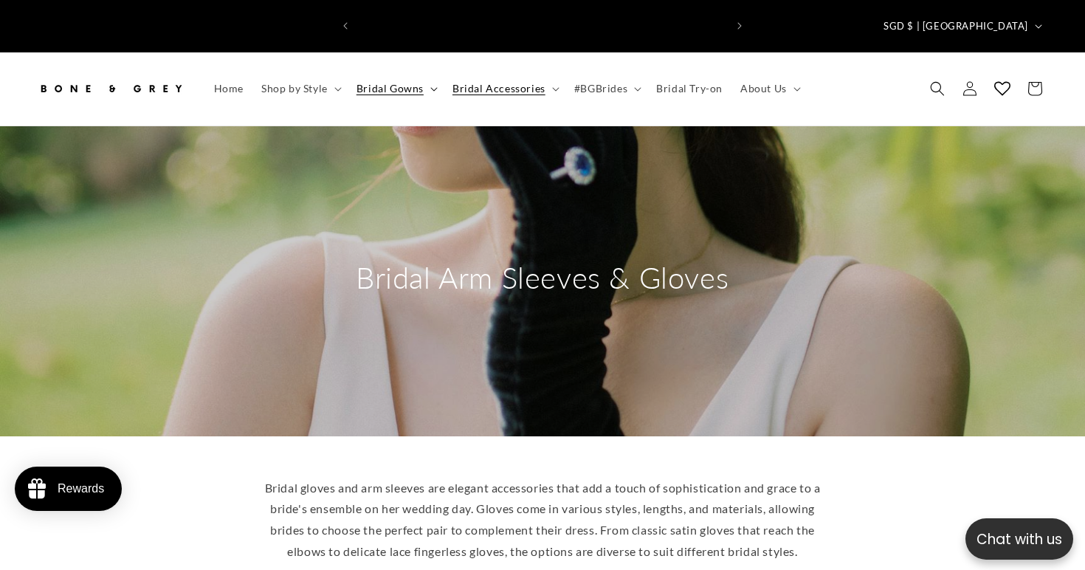
scroll to position [0, 735]
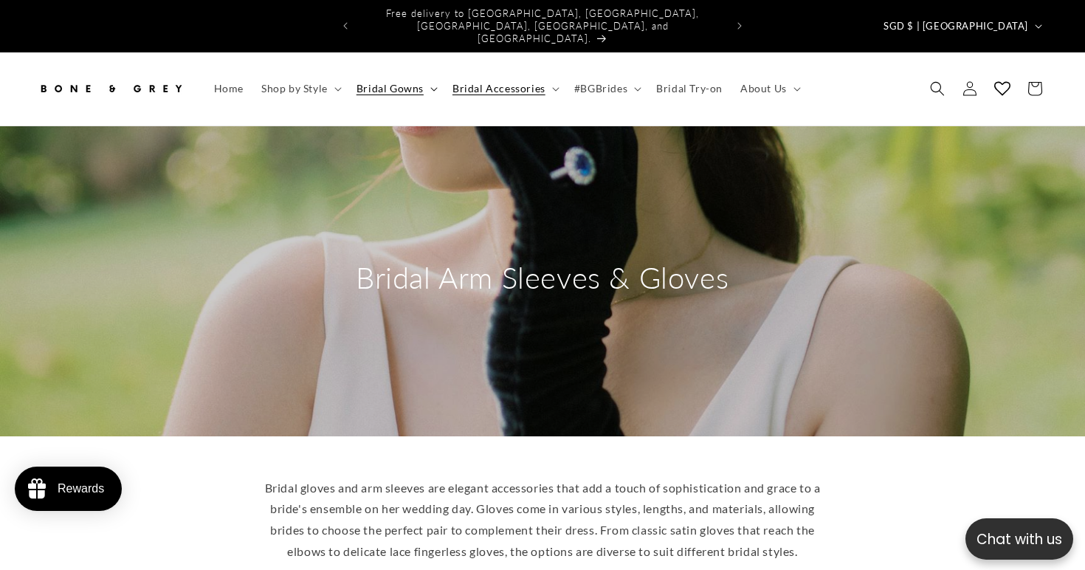
click at [432, 87] on icon at bounding box center [433, 89] width 7 height 4
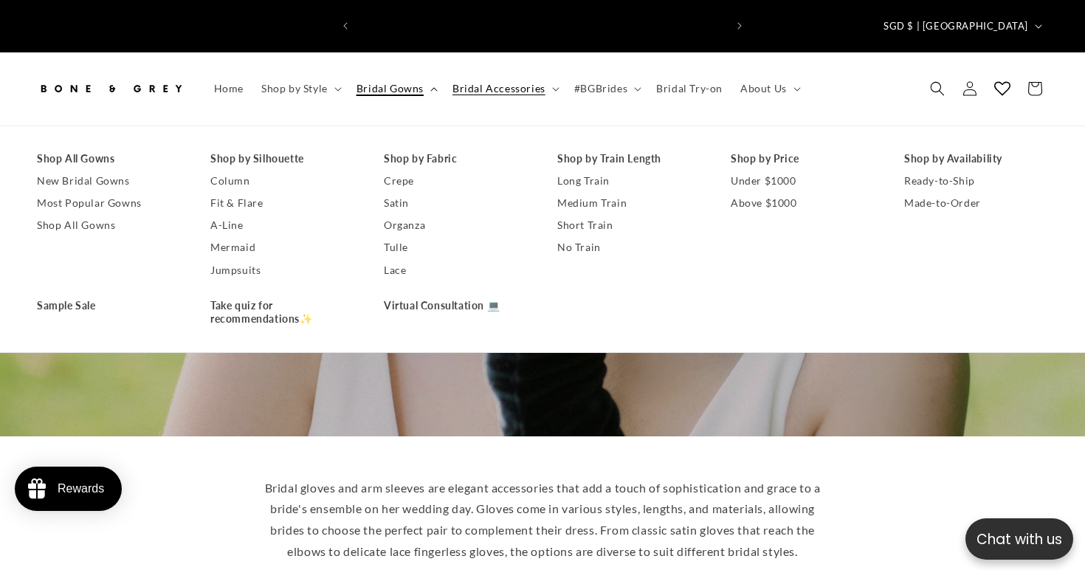
scroll to position [0, 0]
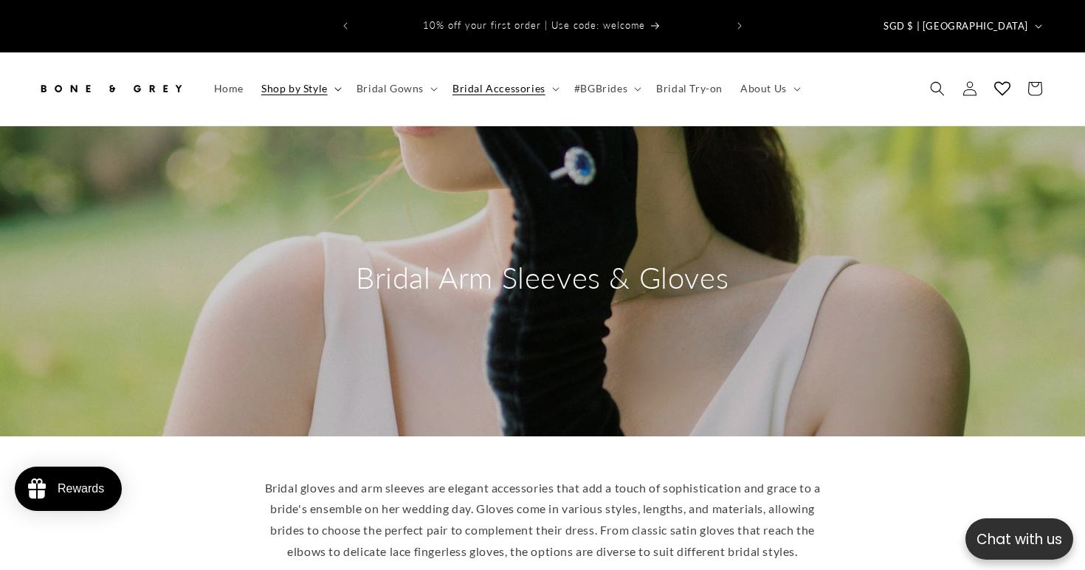
click at [302, 82] on span "Shop by Style" at bounding box center [294, 88] width 66 height 13
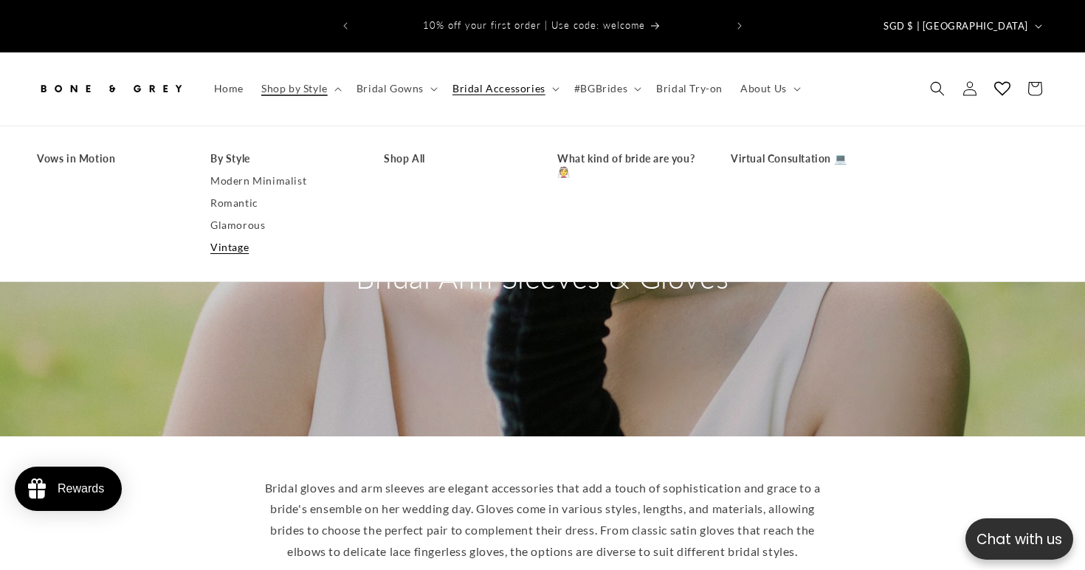
click at [248, 236] on link "Vintage" at bounding box center [282, 247] width 144 height 22
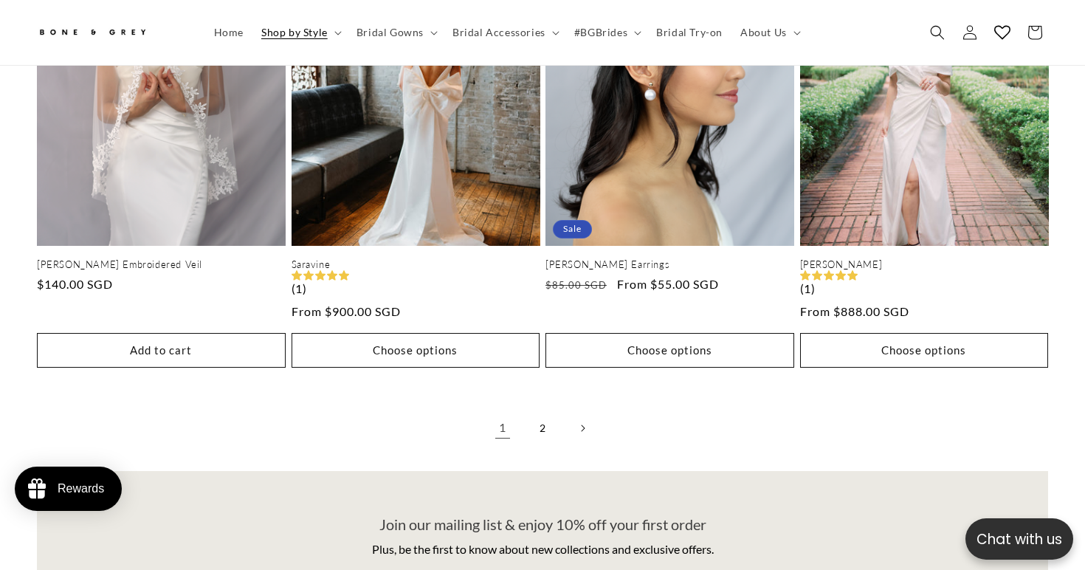
scroll to position [0, 367]
click at [542, 412] on link "2" at bounding box center [542, 428] width 32 height 32
